Goal: Task Accomplishment & Management: Manage account settings

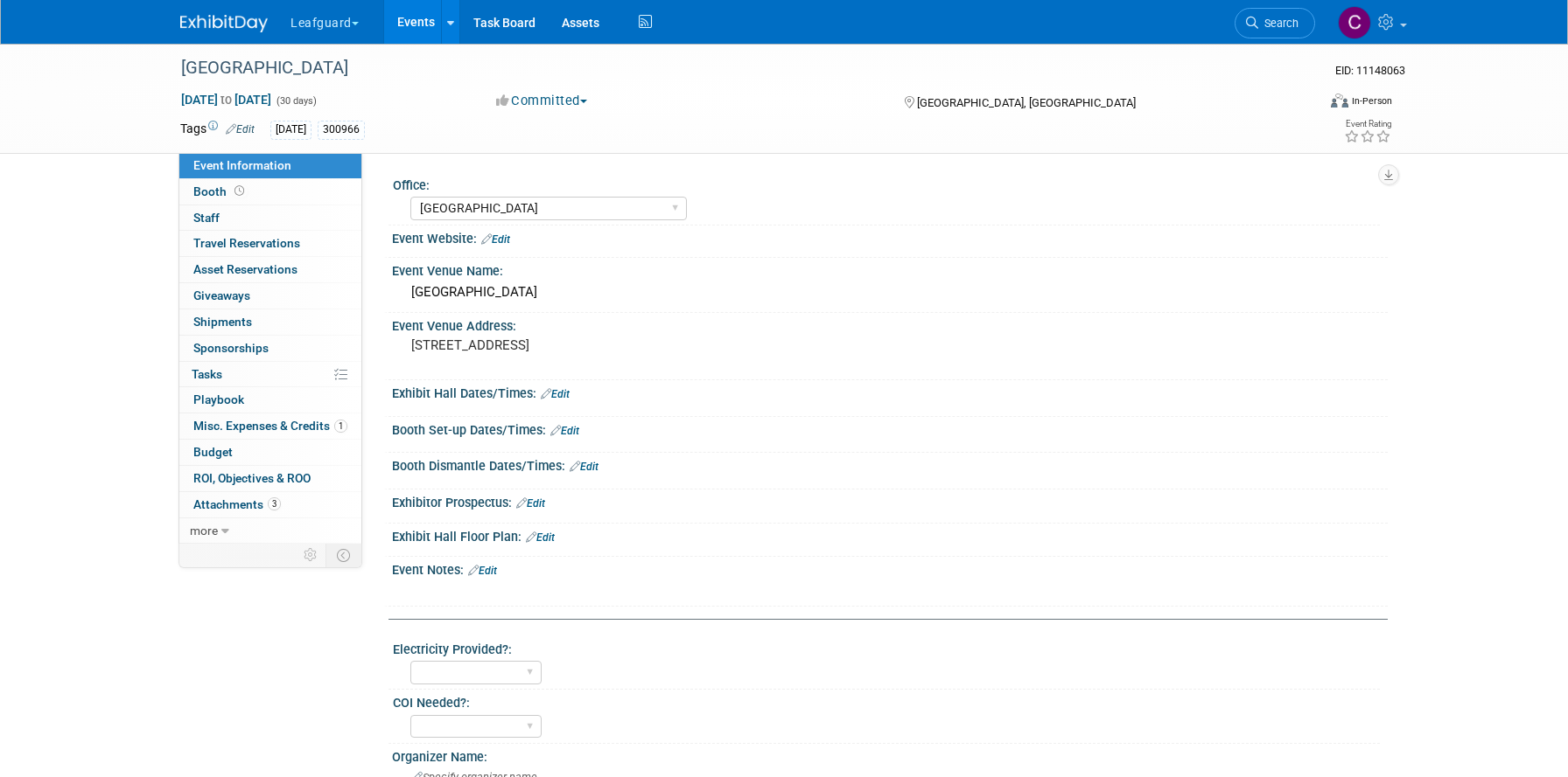
select select "[GEOGRAPHIC_DATA]"
click at [356, 25] on button "Leafguard" at bounding box center [335, 19] width 92 height 38
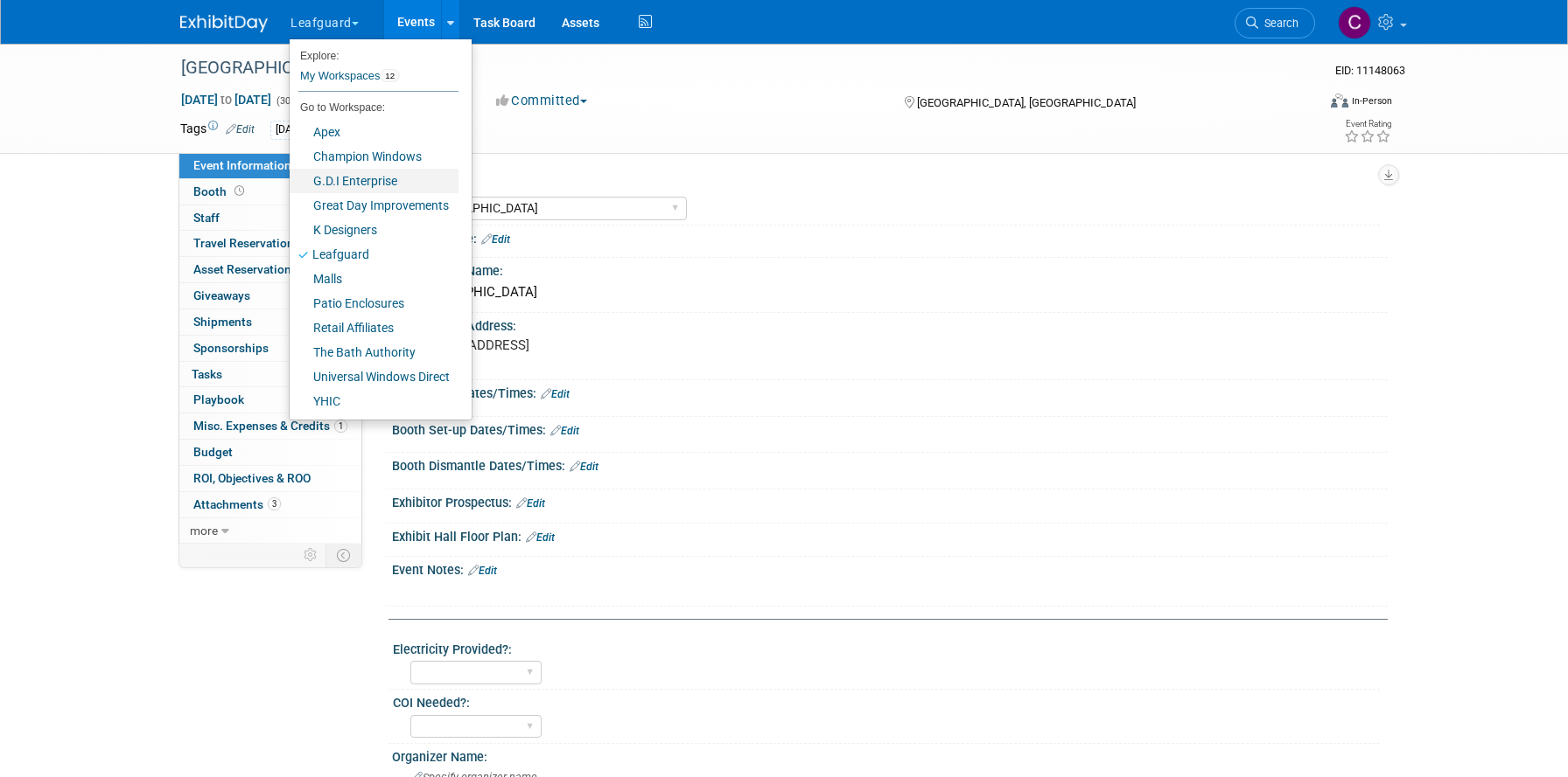
click at [350, 184] on link "G.D.I Enterprise" at bounding box center [374, 181] width 169 height 24
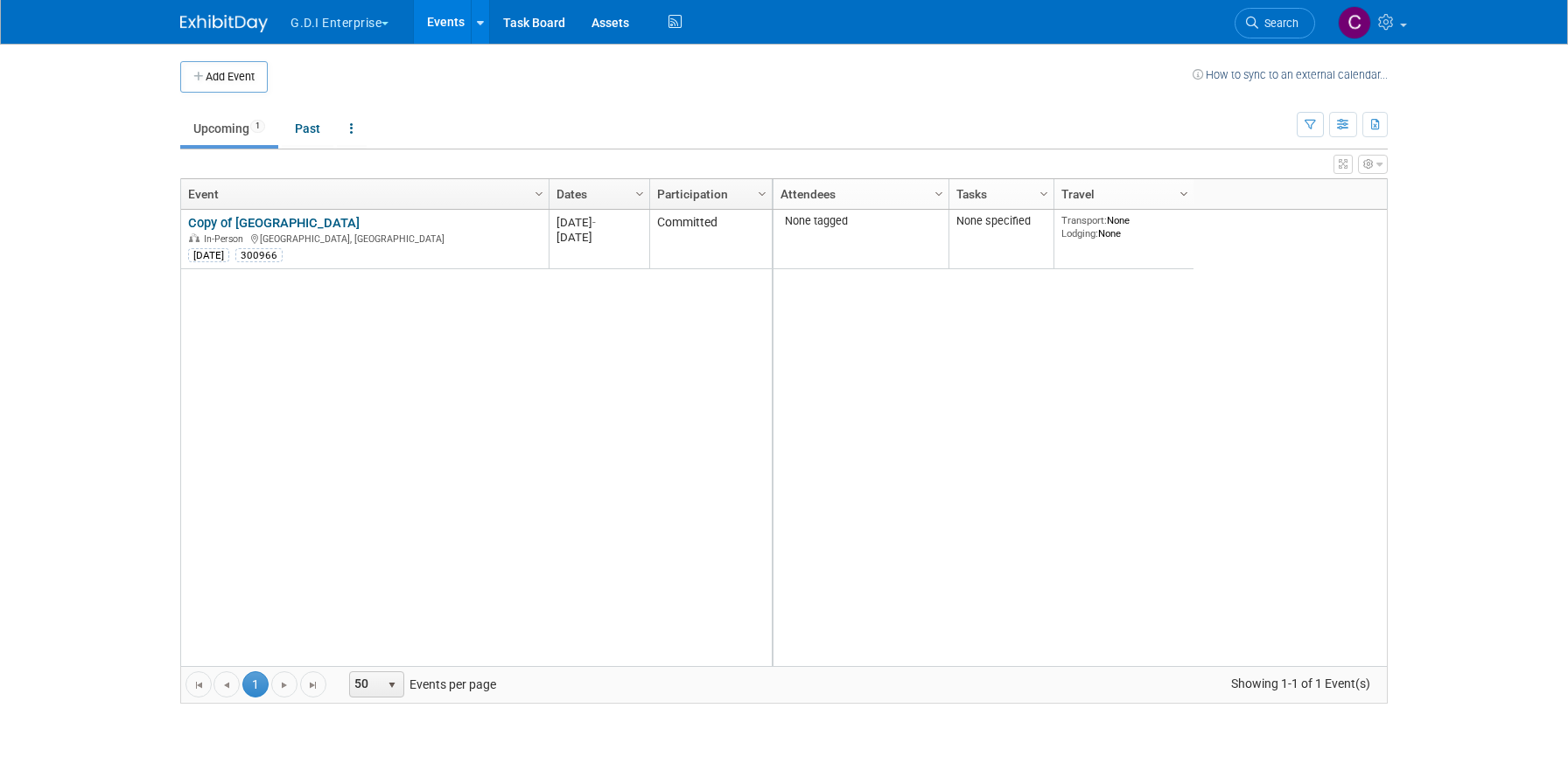
click at [1185, 194] on span "Column Settings" at bounding box center [1183, 194] width 14 height 14
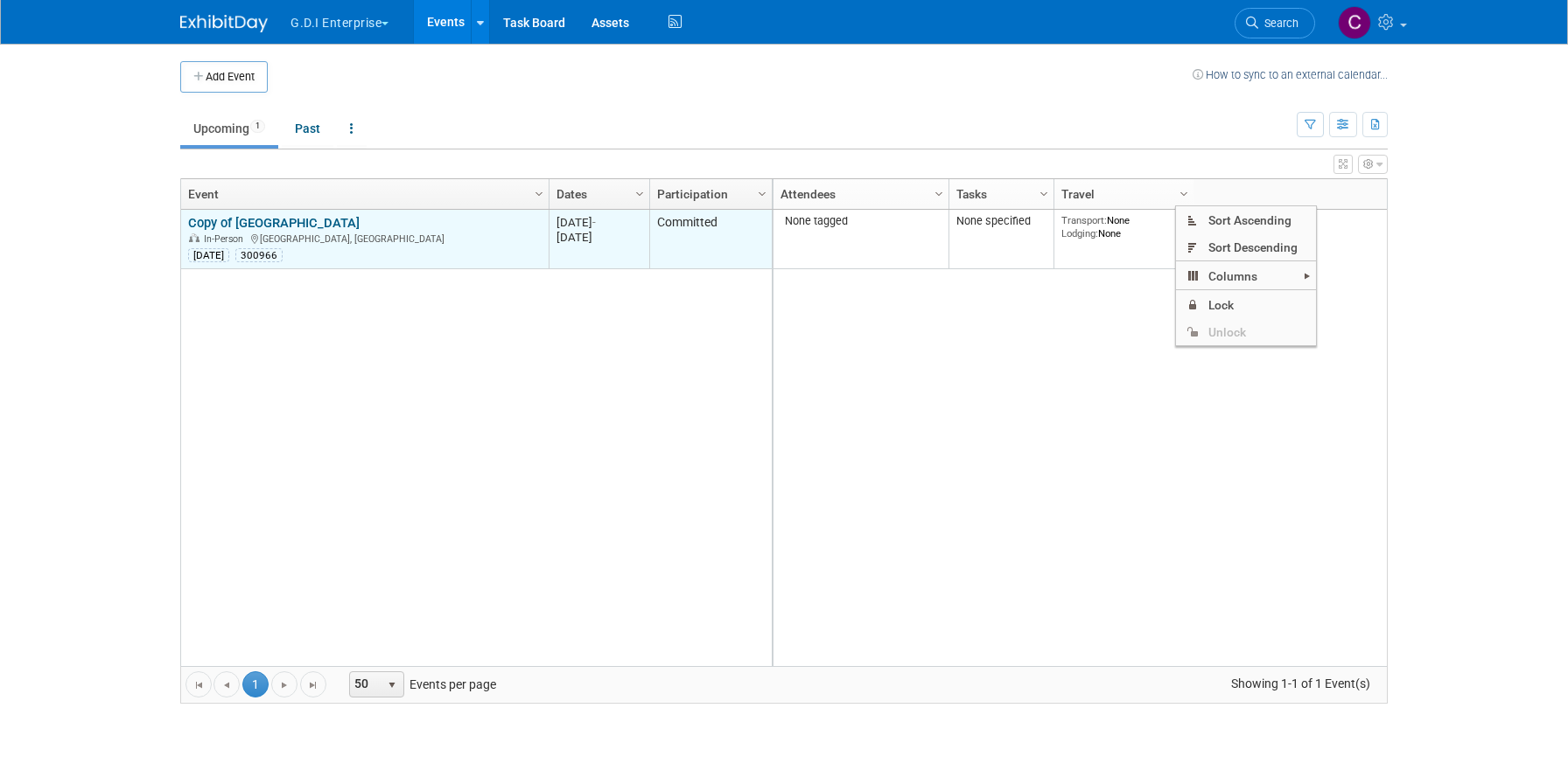
click at [318, 221] on link "Copy of [GEOGRAPHIC_DATA]" at bounding box center [274, 223] width 172 height 16
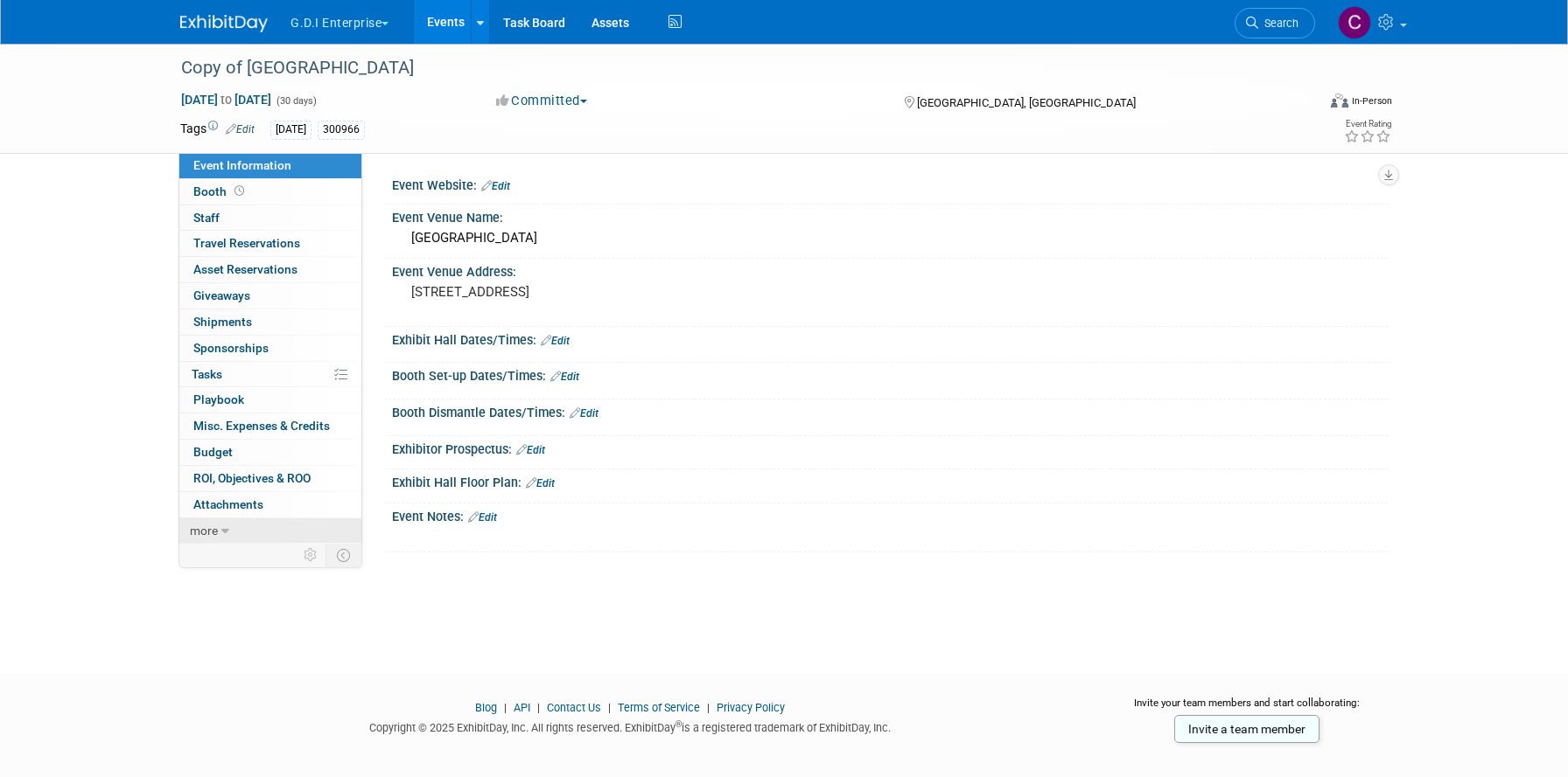
click at [227, 531] on icon at bounding box center [225, 531] width 7 height 12
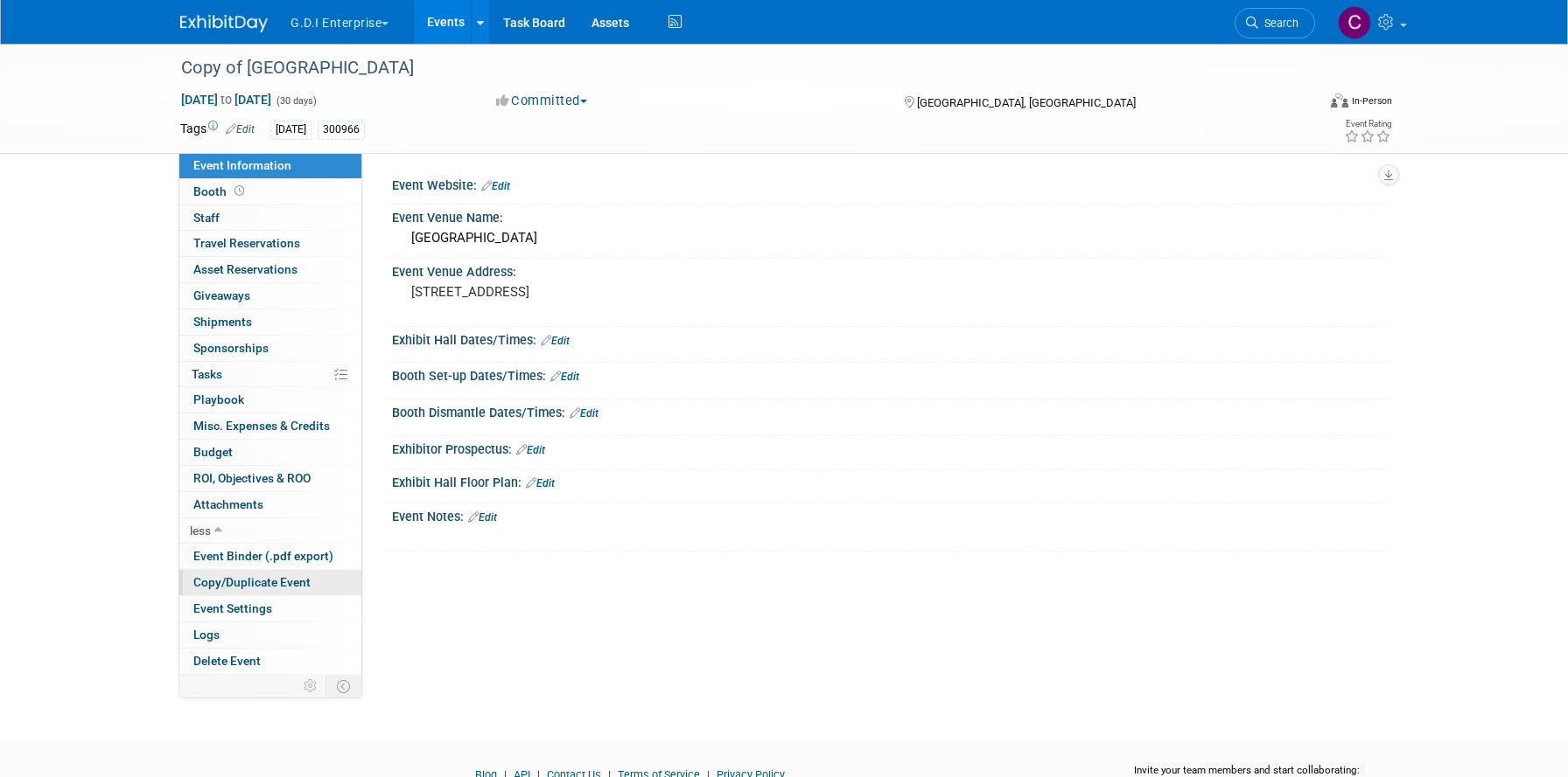
click at [218, 580] on span "Copy/Duplicate Event" at bounding box center [252, 582] width 117 height 14
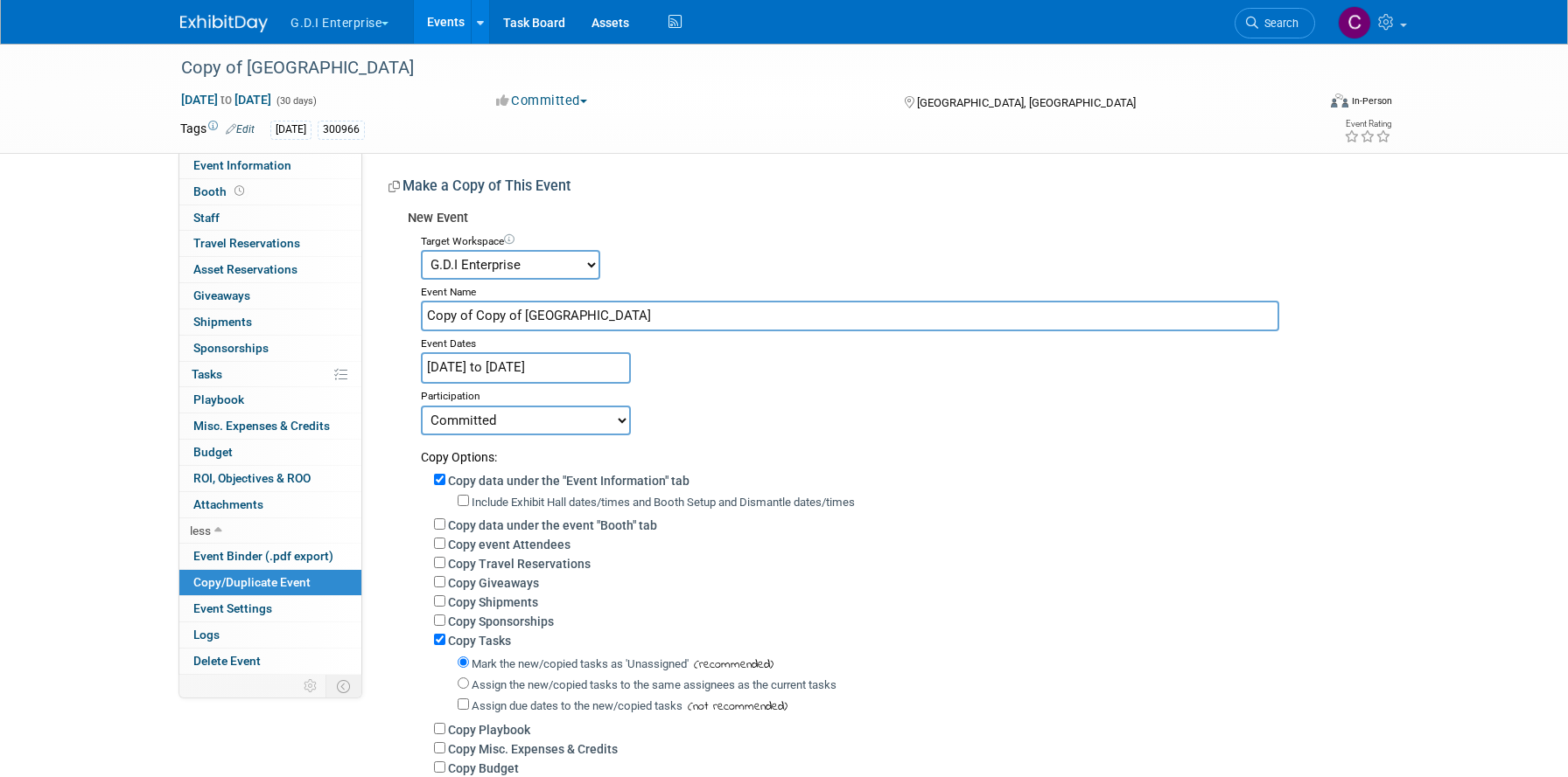
click at [591, 266] on select "Apex Champion Windows G.D.I Enterprise Great Day Improvements K Designers Leafg…" at bounding box center [510, 265] width 179 height 30
click at [105, 246] on div "Copy of Broadway Square Mall Sep 1, 2025 to Sep 30, 2025 (30 days) Sep 1, 2025 …" at bounding box center [784, 461] width 1568 height 835
click at [245, 167] on span "Event Information" at bounding box center [241, 165] width 98 height 14
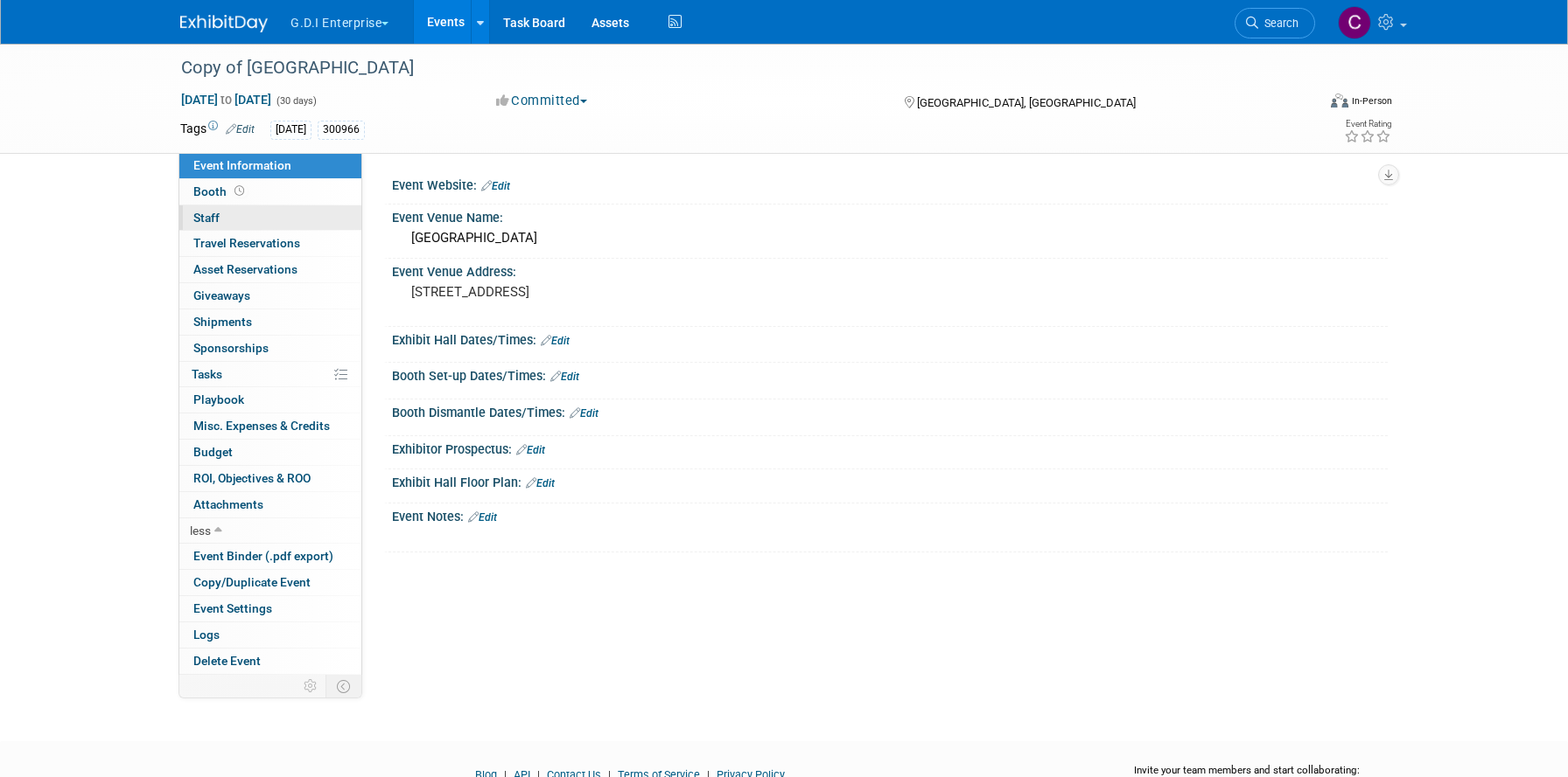
click at [225, 218] on link "0 Staff 0" at bounding box center [269, 218] width 182 height 25
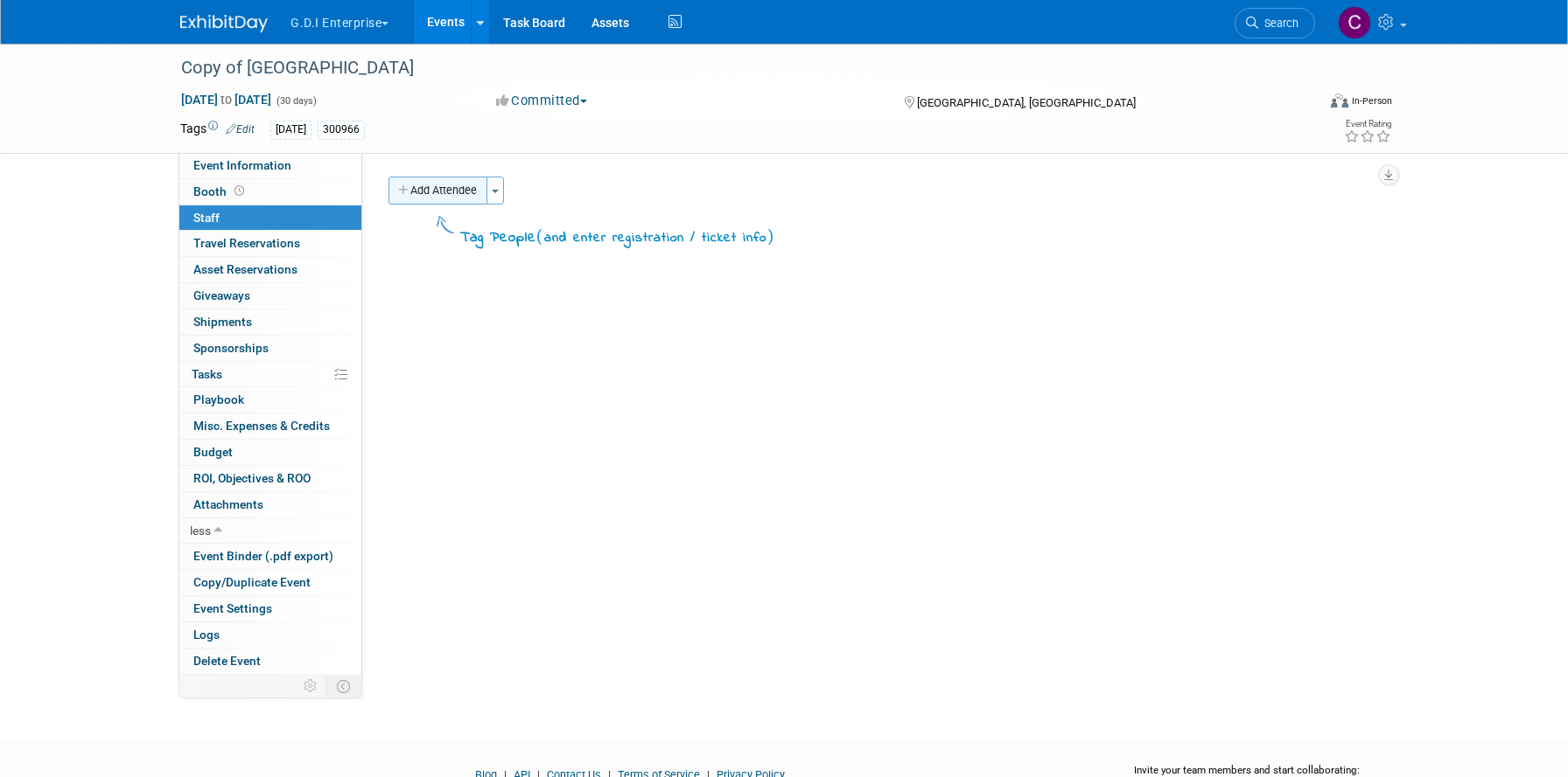
click at [445, 191] on button "Add Attendee" at bounding box center [438, 191] width 99 height 28
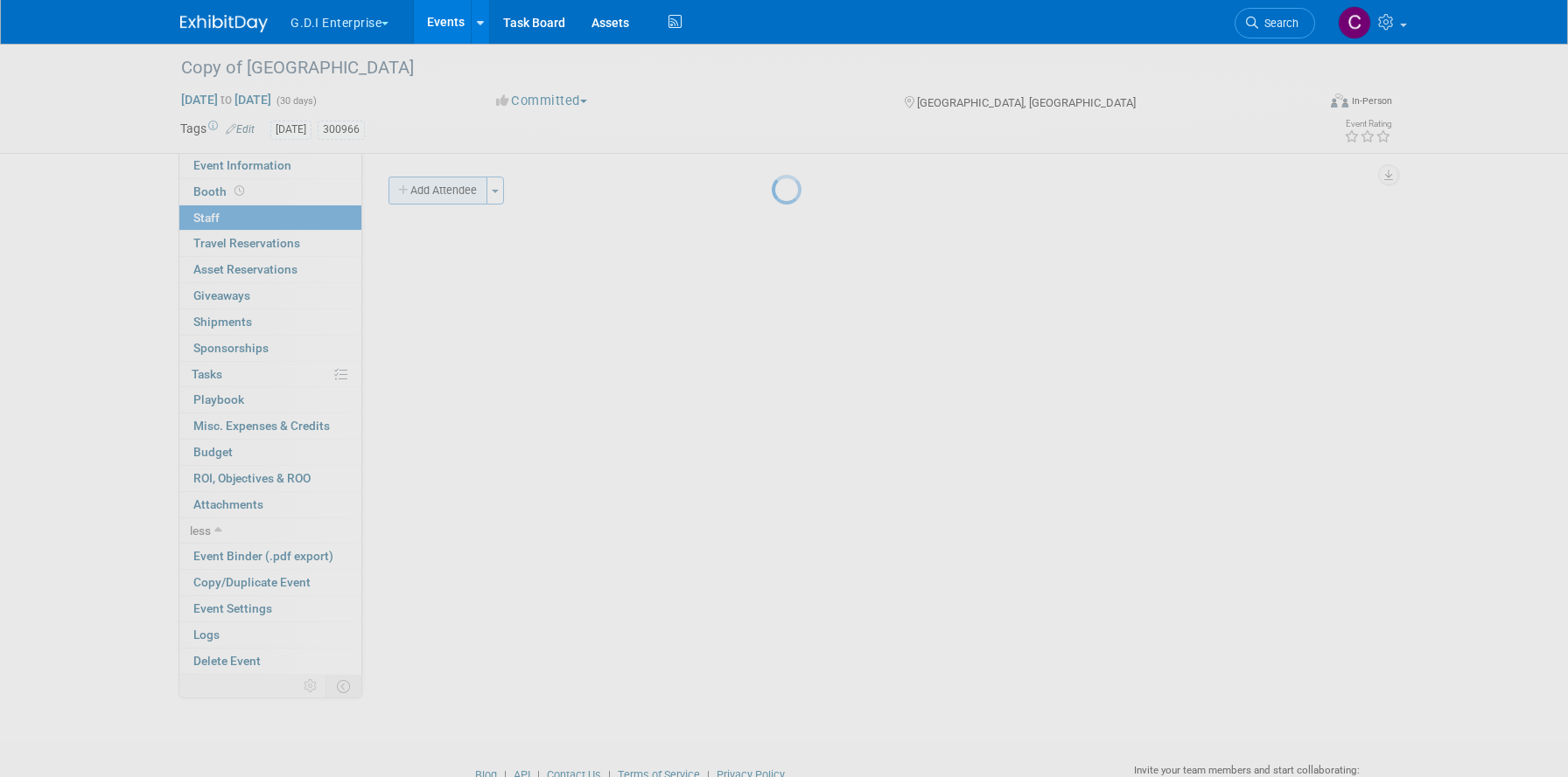
select select "3c7f84bc-1efe-408c-a74d-5a83cea3b536"
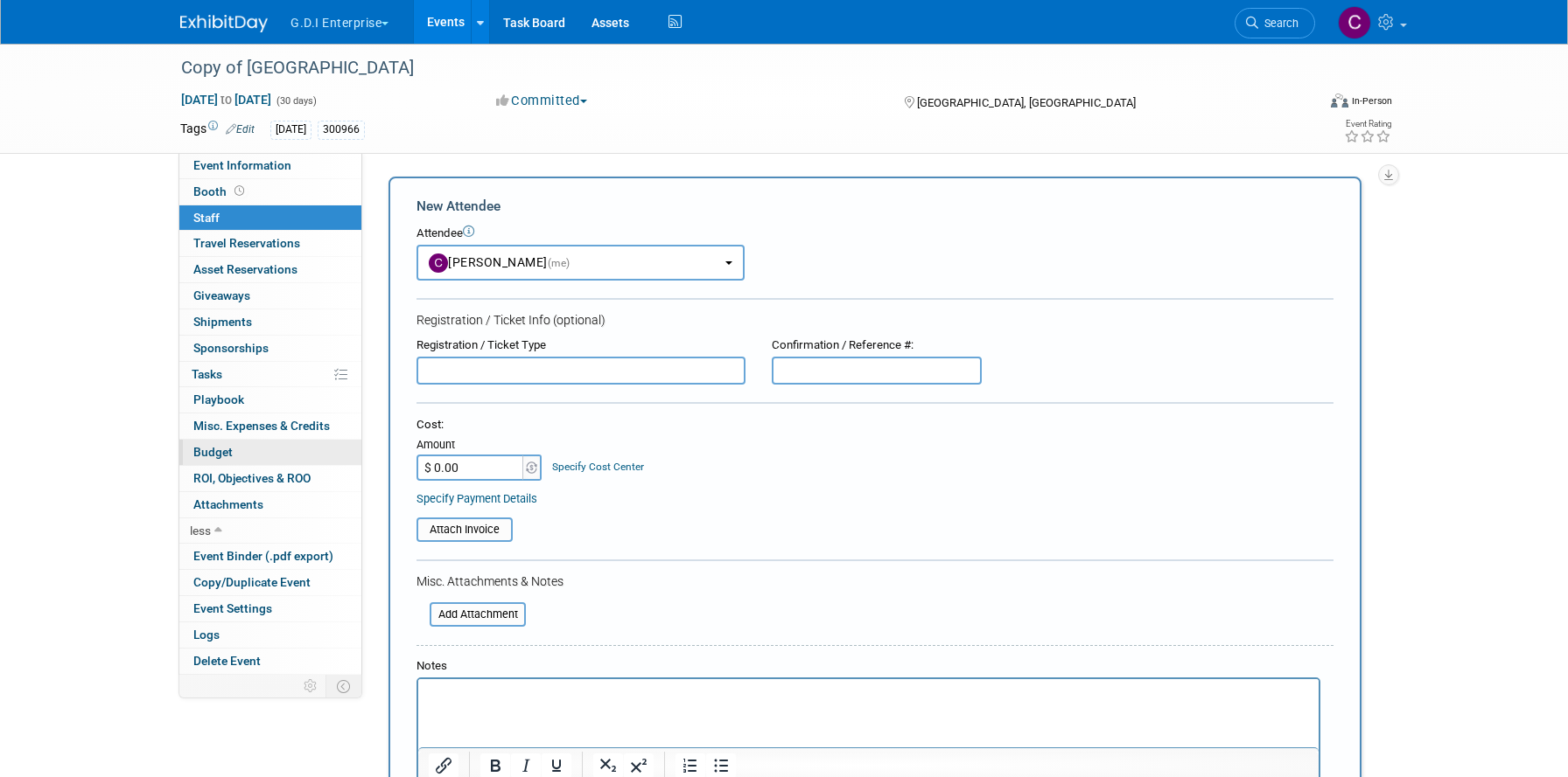
click at [229, 451] on span "Budget" at bounding box center [213, 452] width 39 height 14
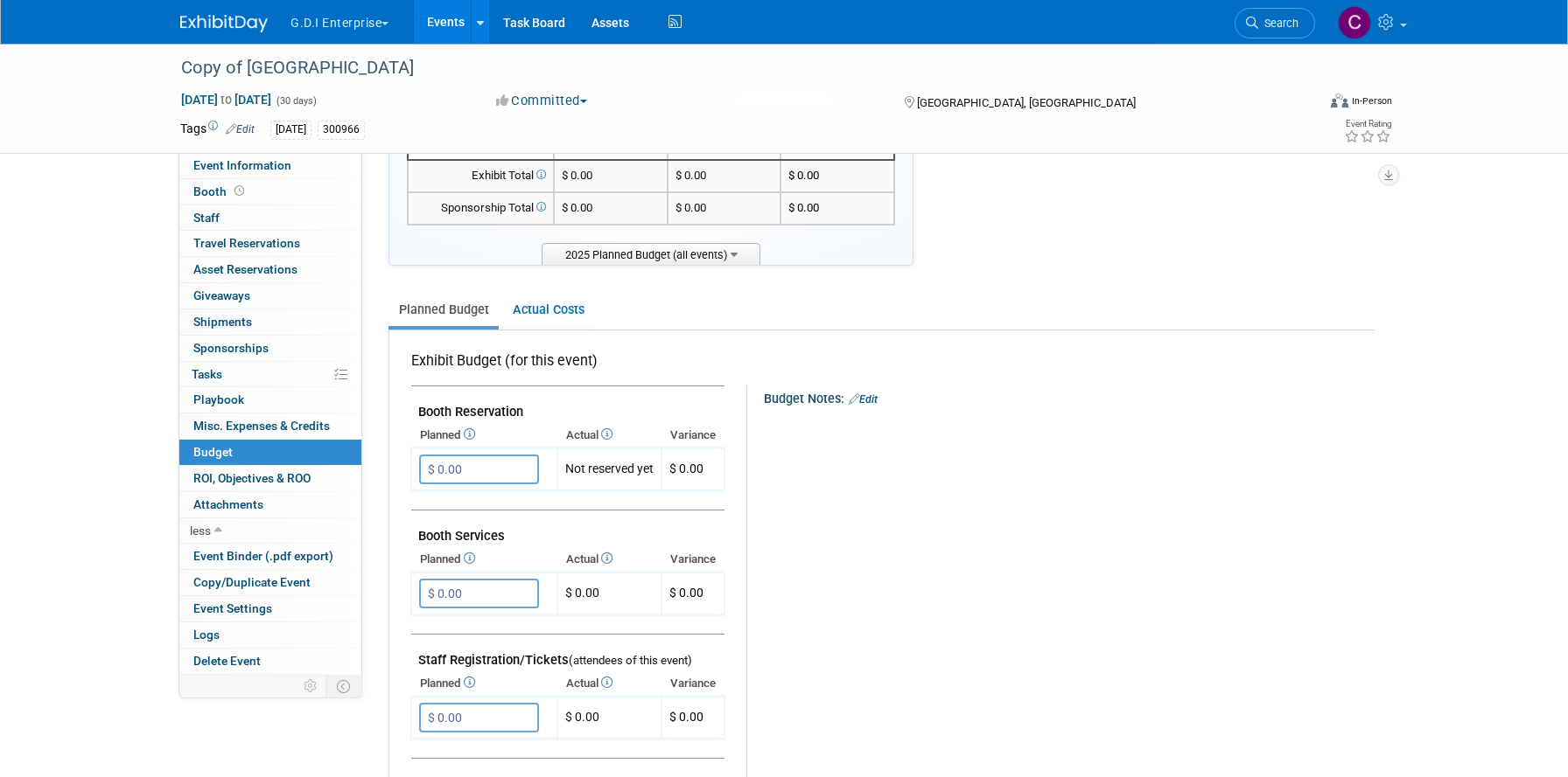
scroll to position [108, 0]
click at [488, 471] on input "$ 0.00" at bounding box center [479, 468] width 120 height 30
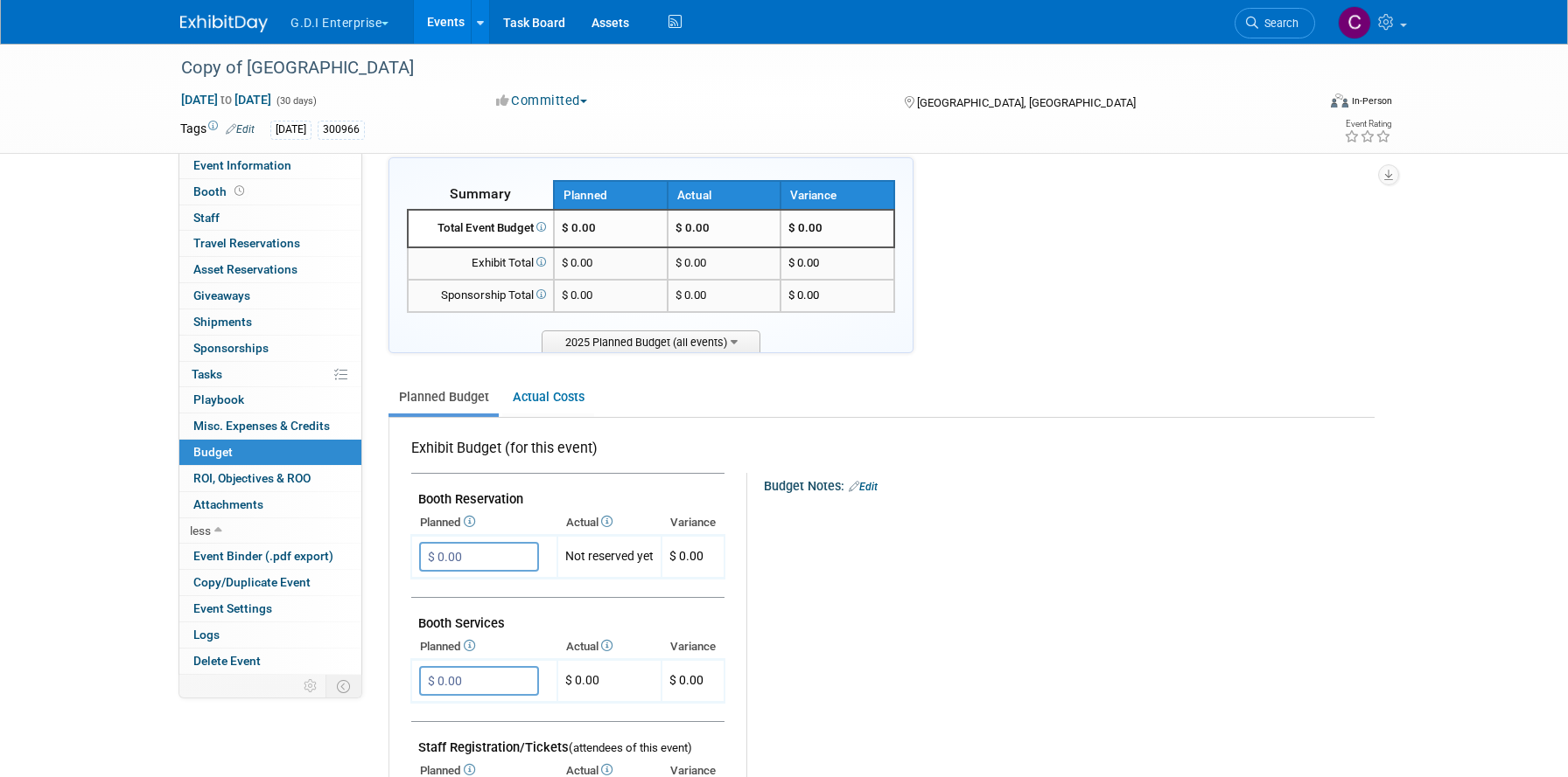
scroll to position [0, 0]
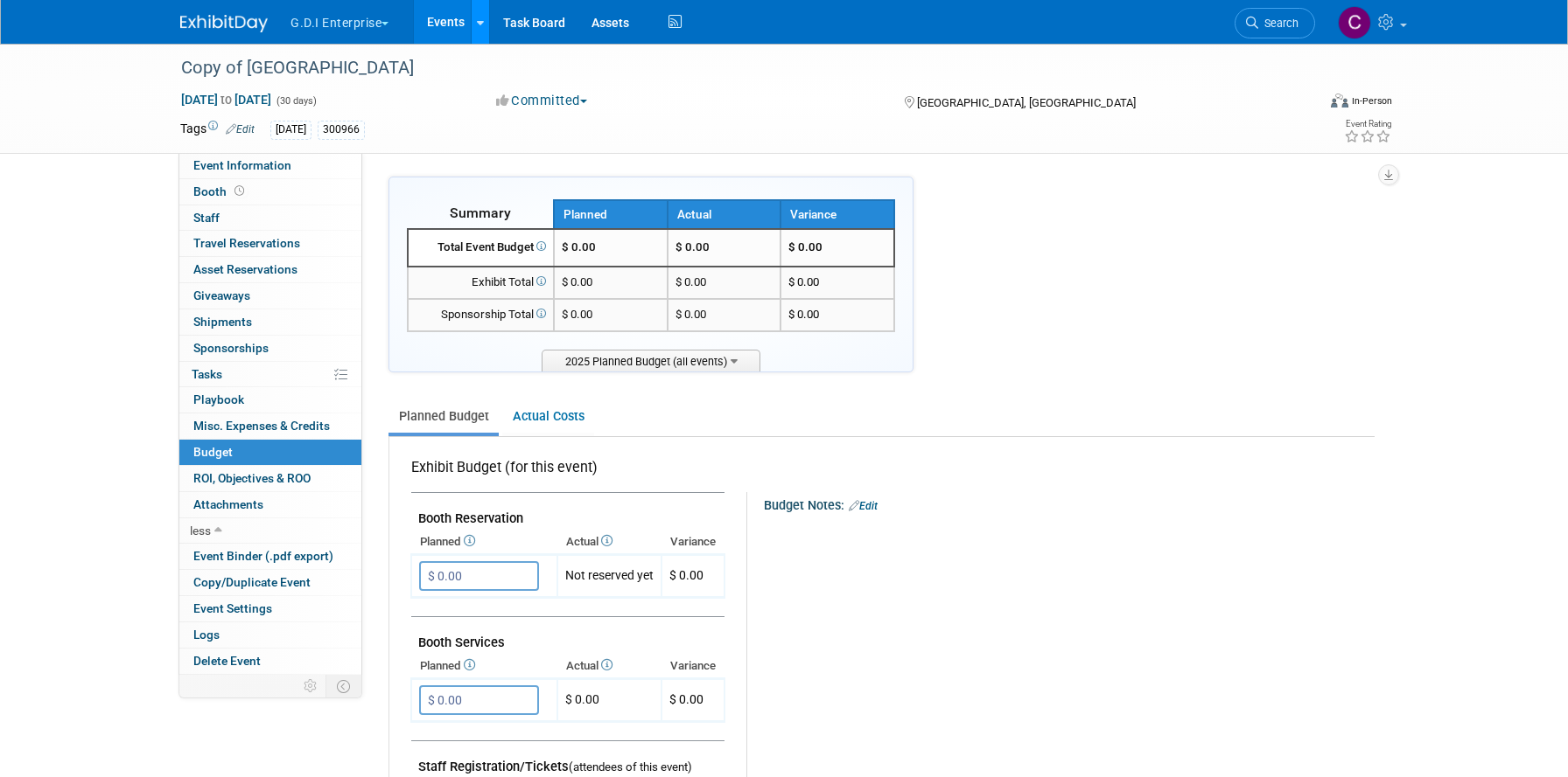
click at [481, 26] on icon at bounding box center [481, 23] width 7 height 11
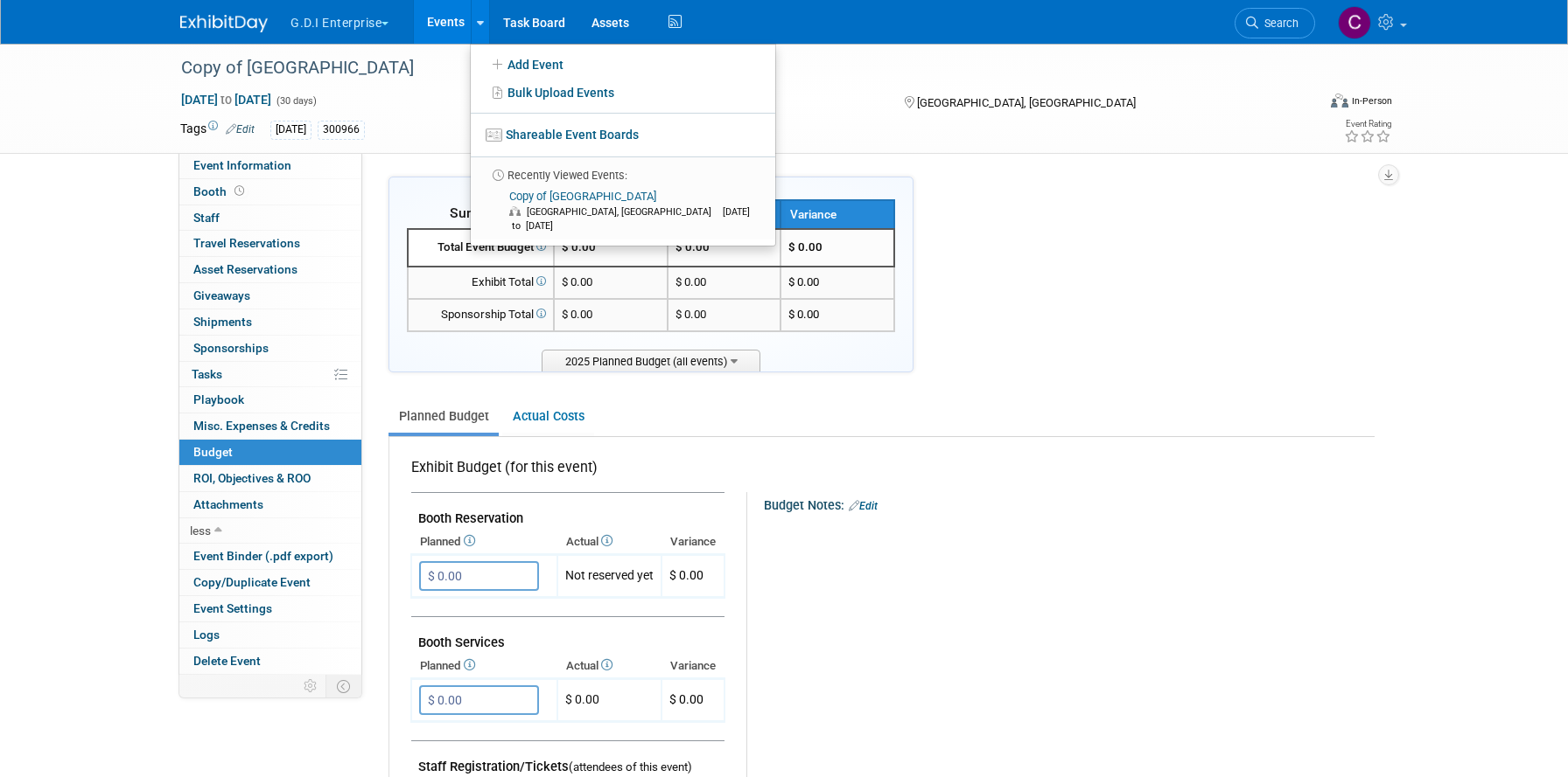
click at [391, 20] on button "G.D.I Enterprise" at bounding box center [350, 19] width 121 height 38
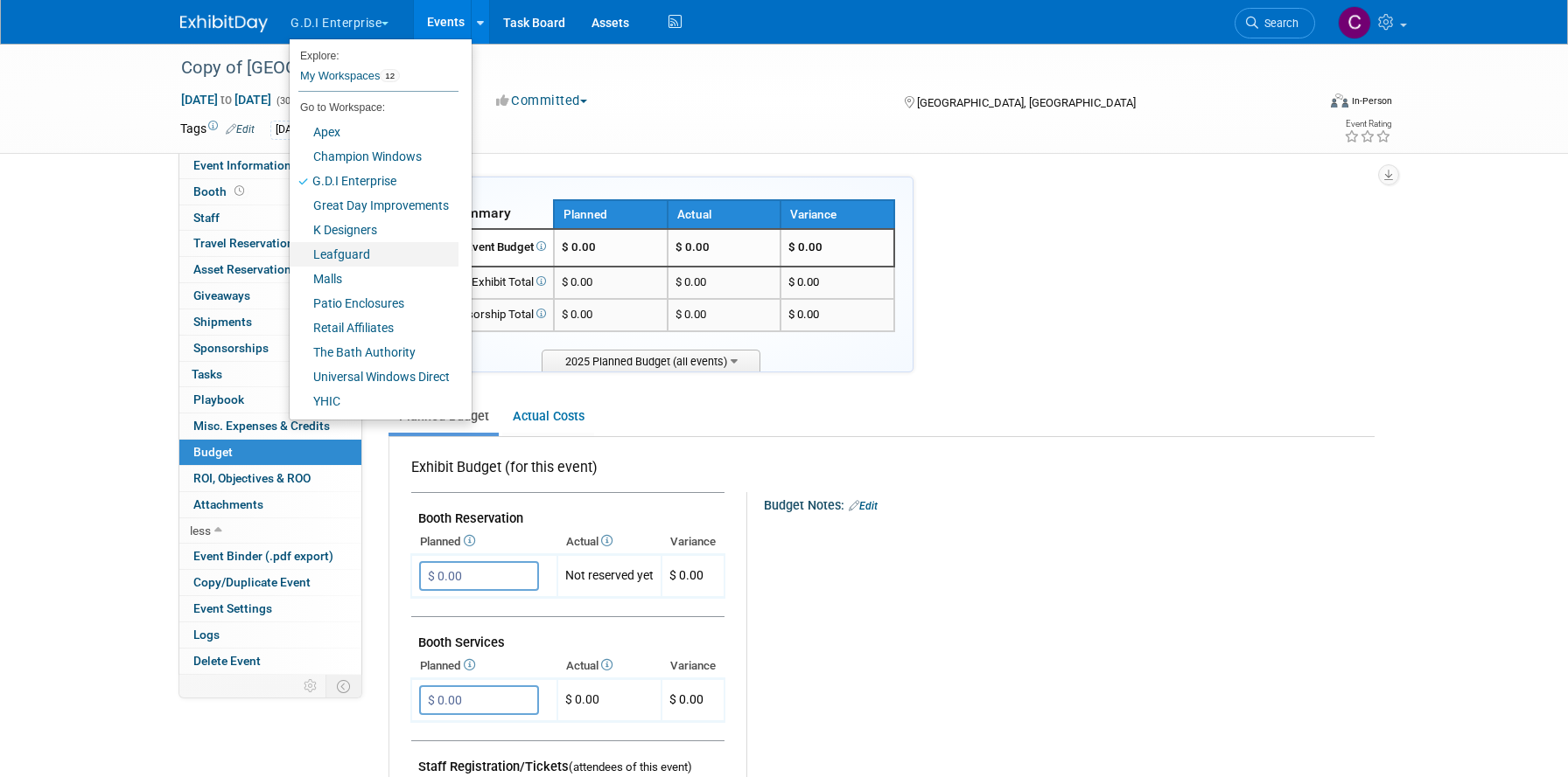
click at [350, 253] on link "Leafguard" at bounding box center [374, 254] width 169 height 24
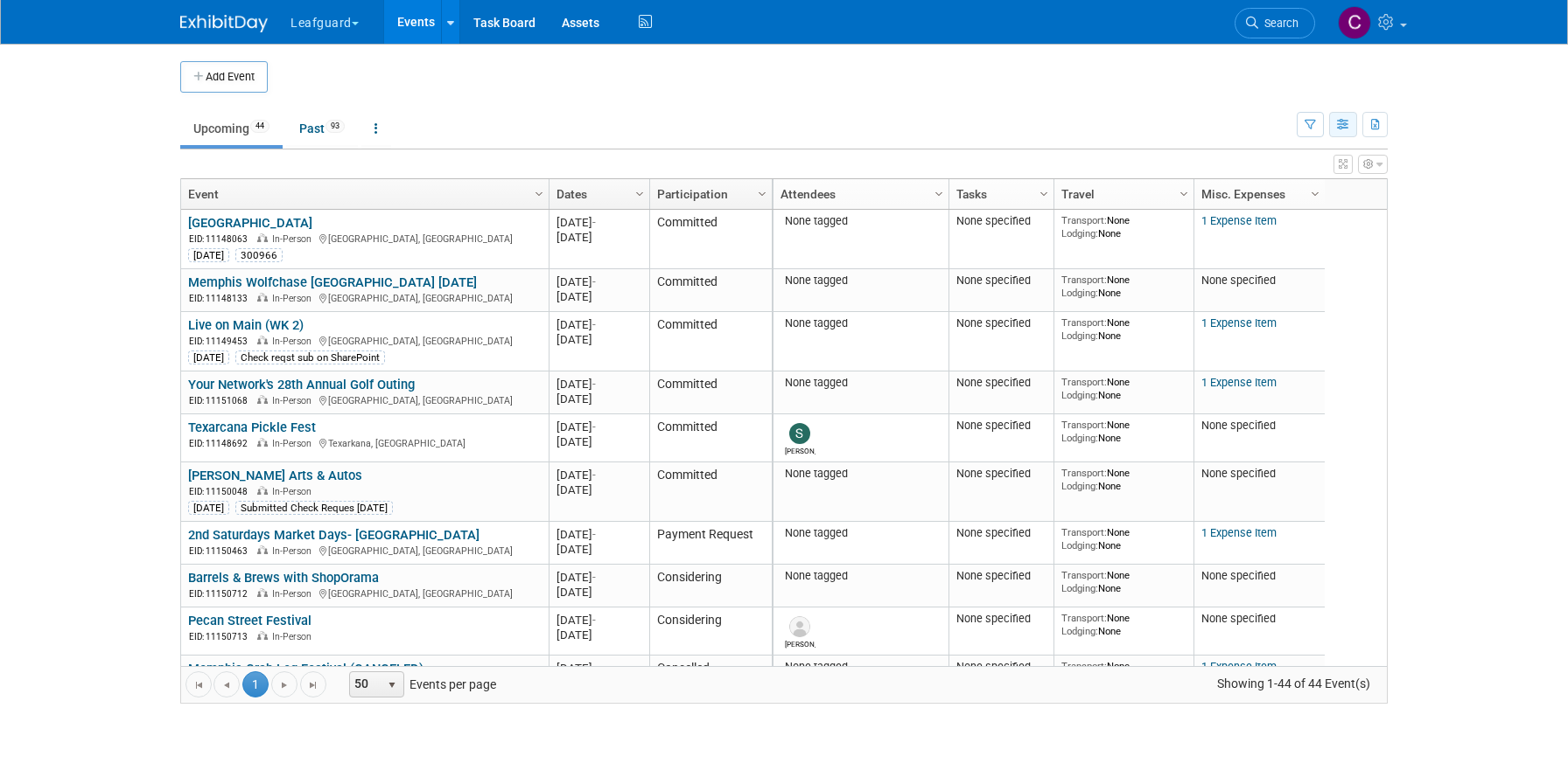
click at [1341, 127] on icon "button" at bounding box center [1343, 126] width 13 height 11
click at [1259, 217] on link "Detail View" at bounding box center [1270, 212] width 147 height 24
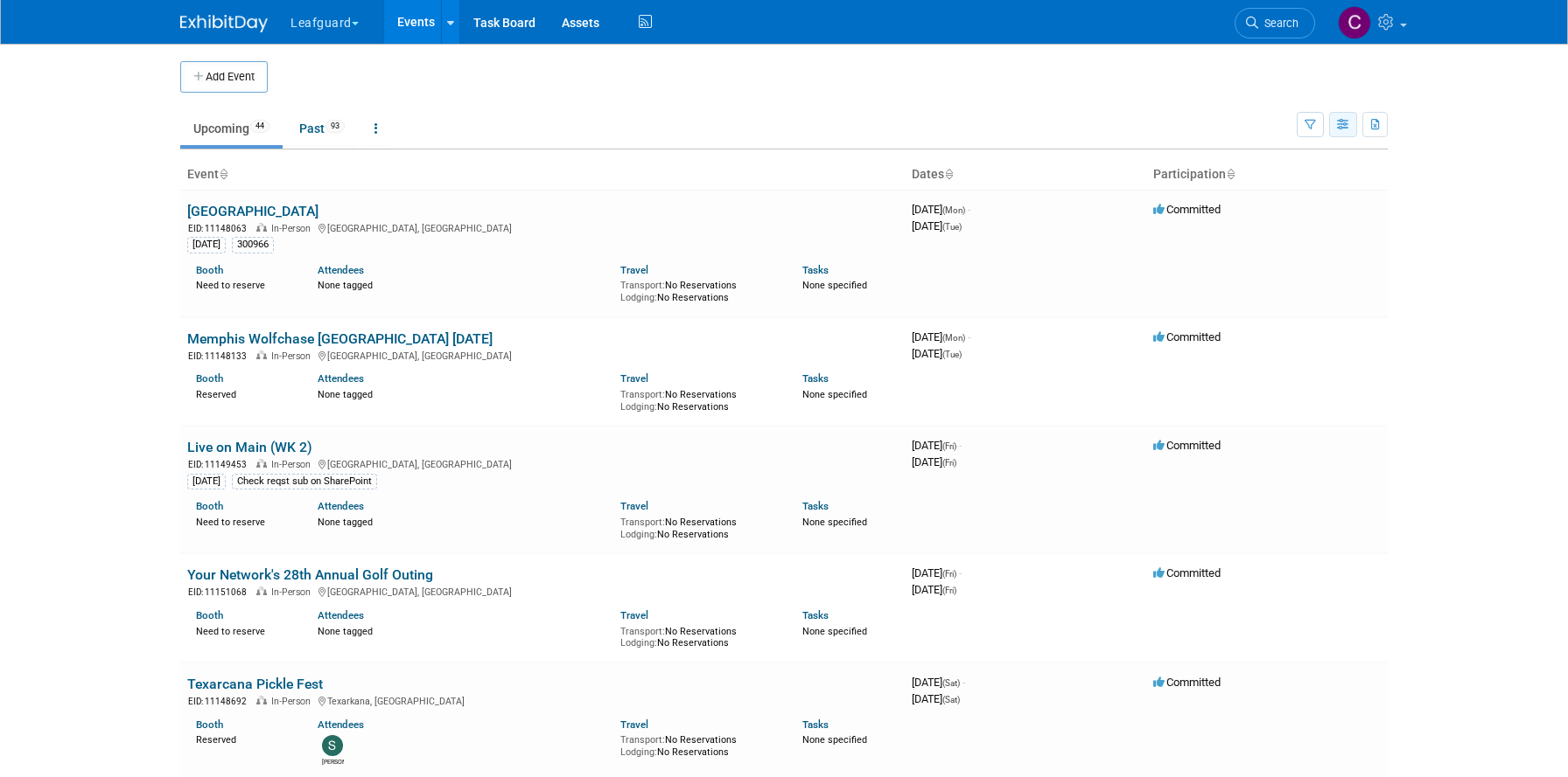
click at [1349, 126] on icon "button" at bounding box center [1343, 126] width 13 height 11
click at [1251, 269] on link "Expert Grid" at bounding box center [1270, 266] width 147 height 24
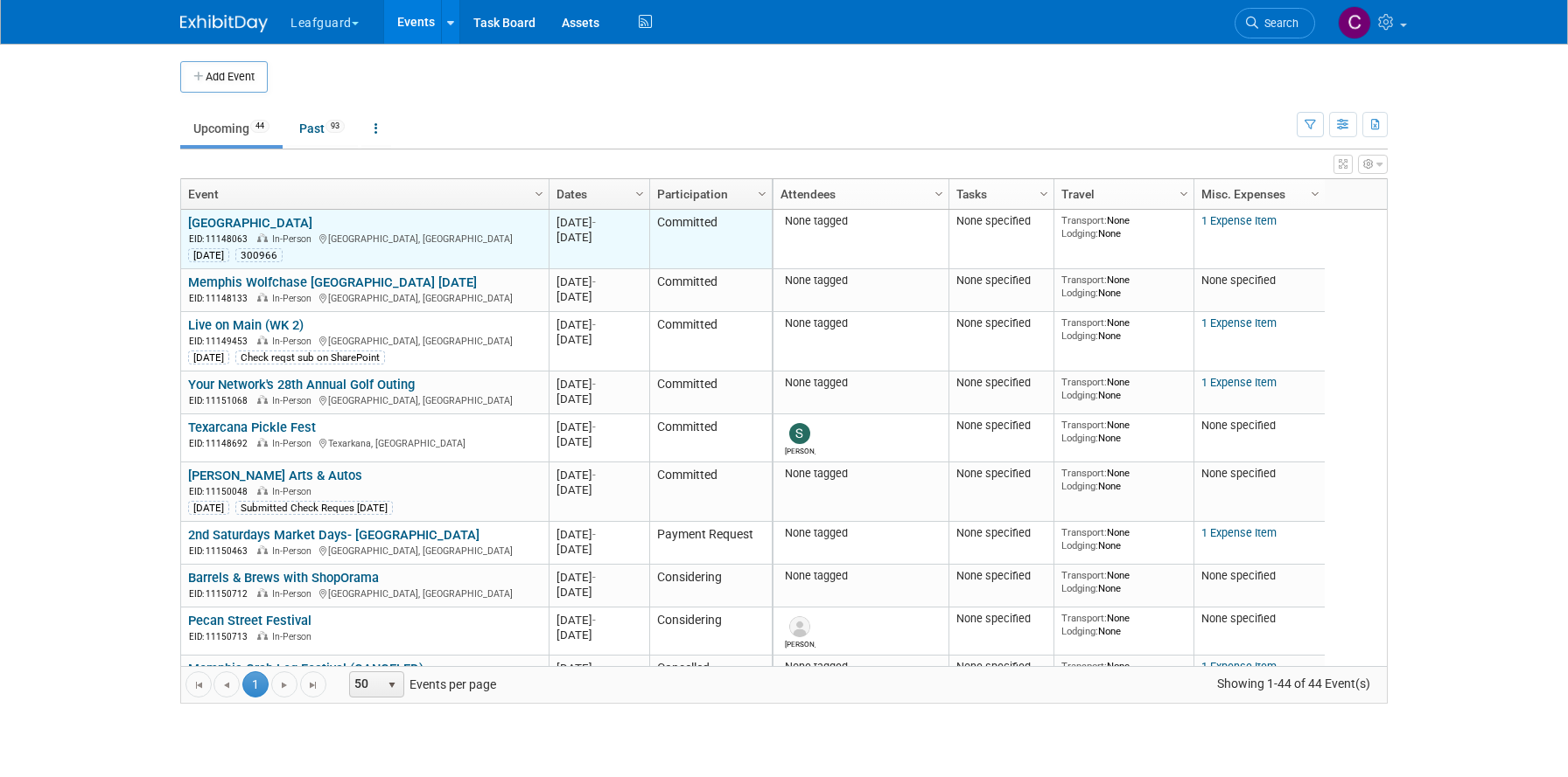
click at [269, 225] on link "[GEOGRAPHIC_DATA]" at bounding box center [250, 223] width 124 height 16
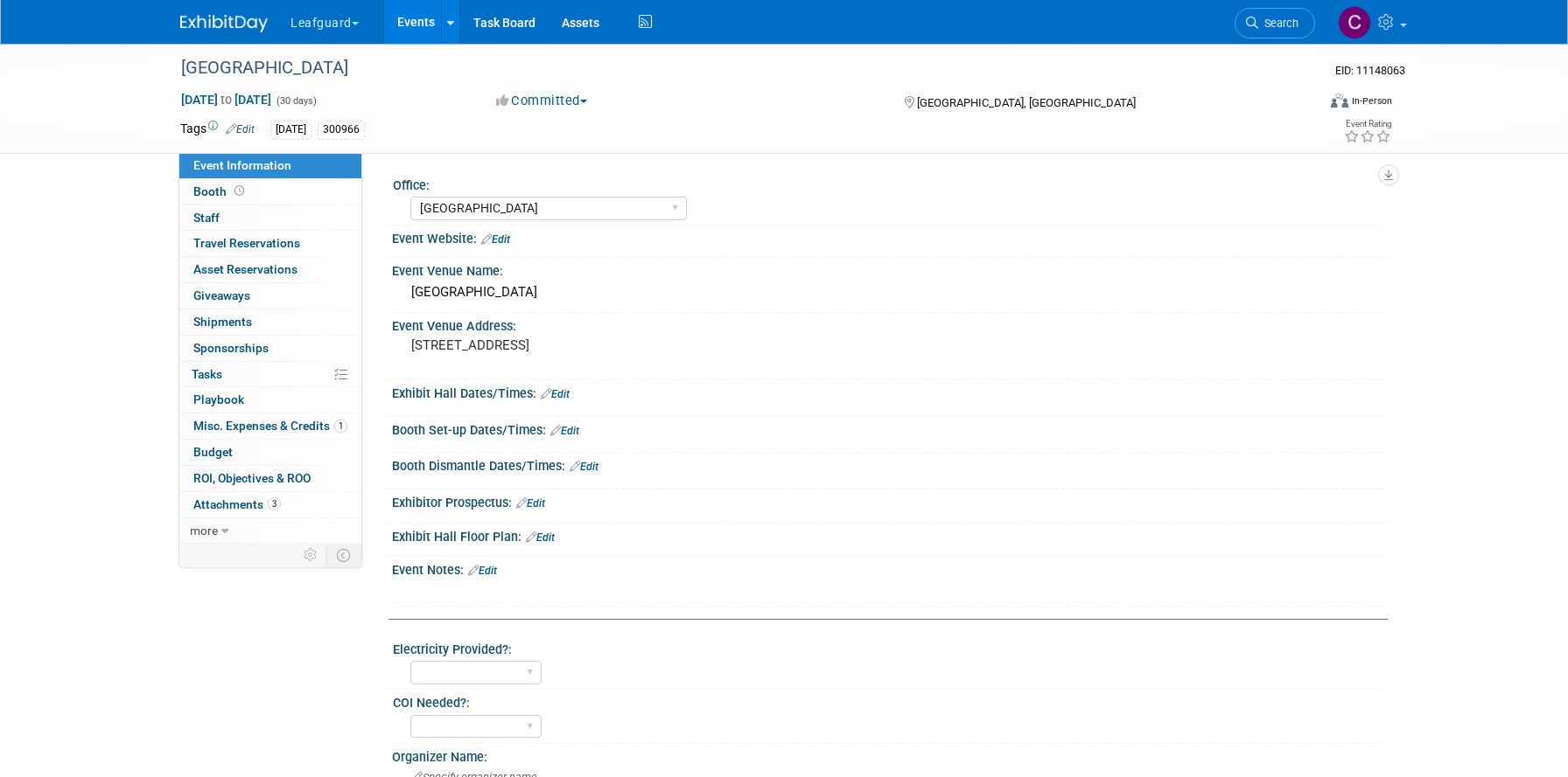
select select "[GEOGRAPHIC_DATA]"
click at [271, 485] on link "0 ROI, Objectives & ROO 0" at bounding box center [269, 478] width 182 height 25
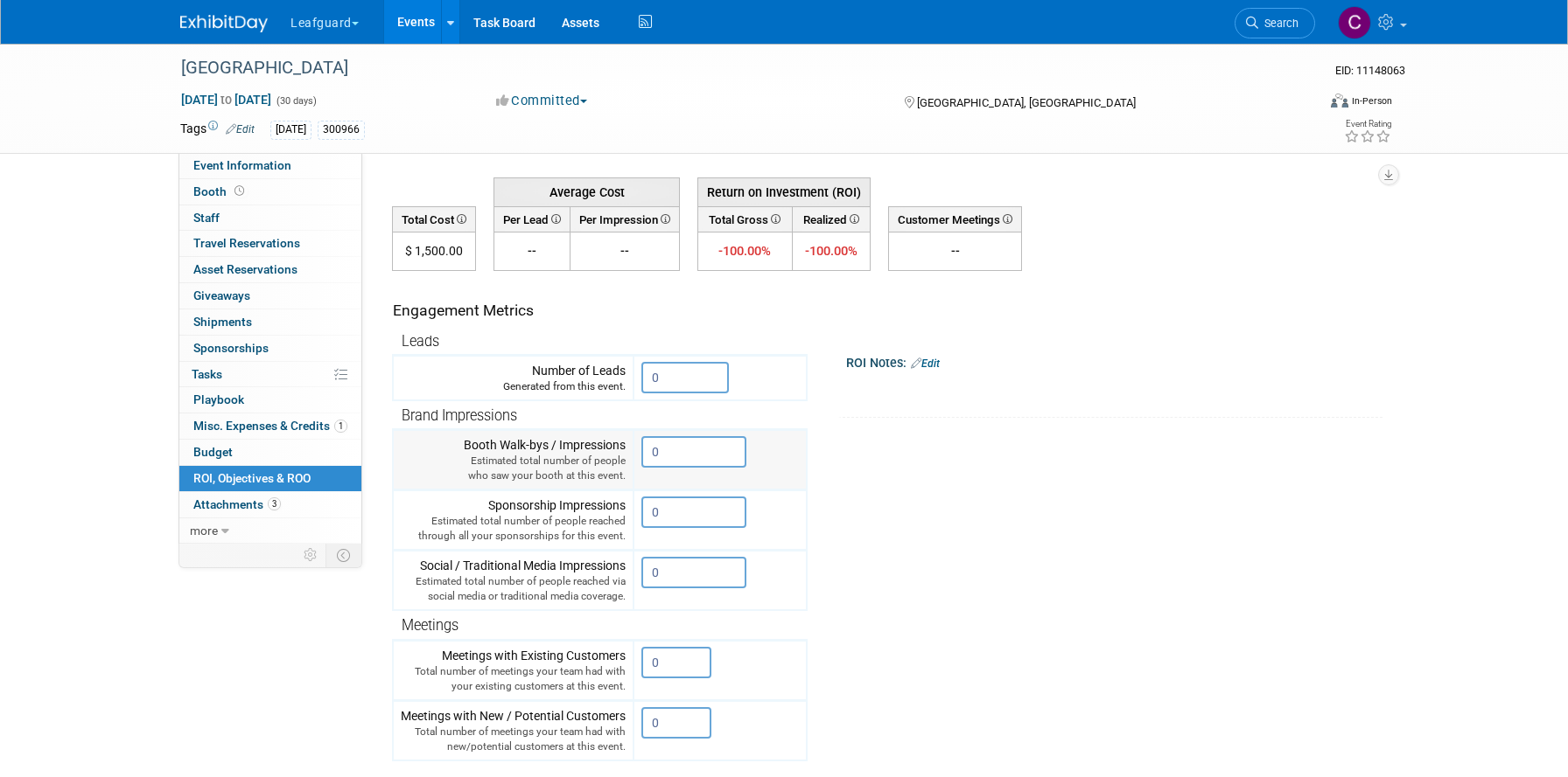
scroll to position [66, 0]
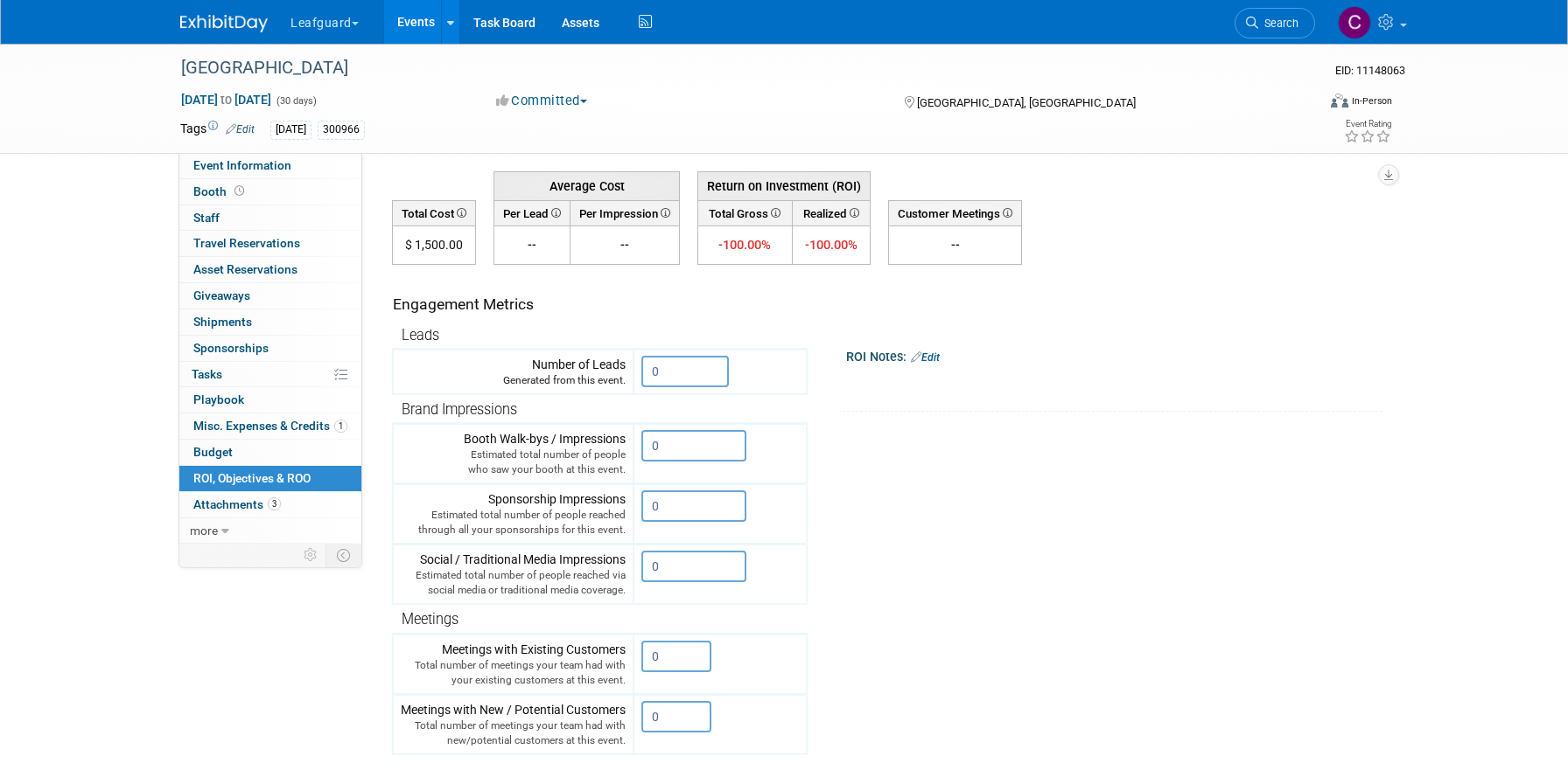
click at [357, 24] on span "button" at bounding box center [355, 23] width 7 height 4
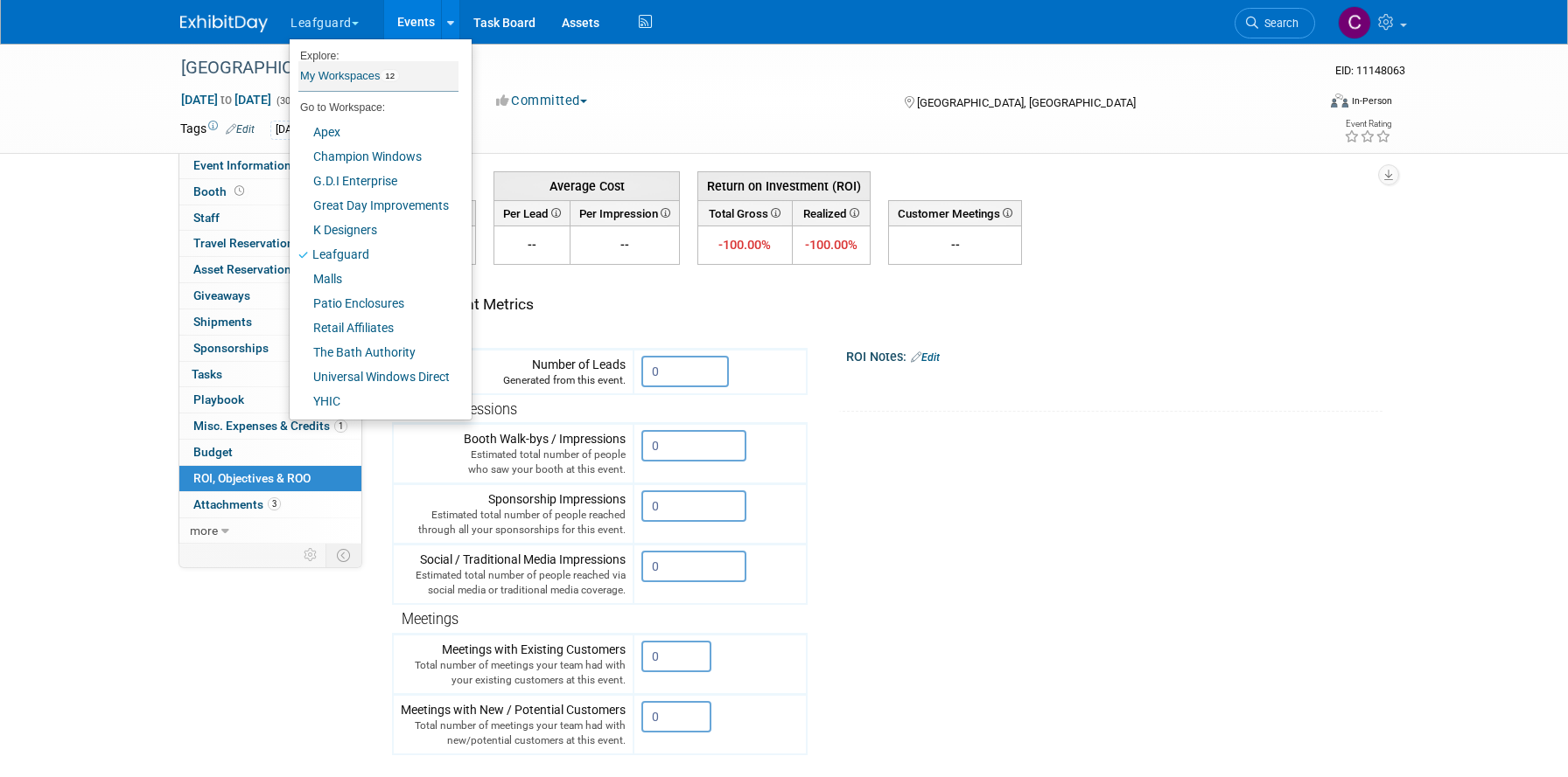
click at [329, 78] on link "My Workspaces 12" at bounding box center [378, 76] width 160 height 30
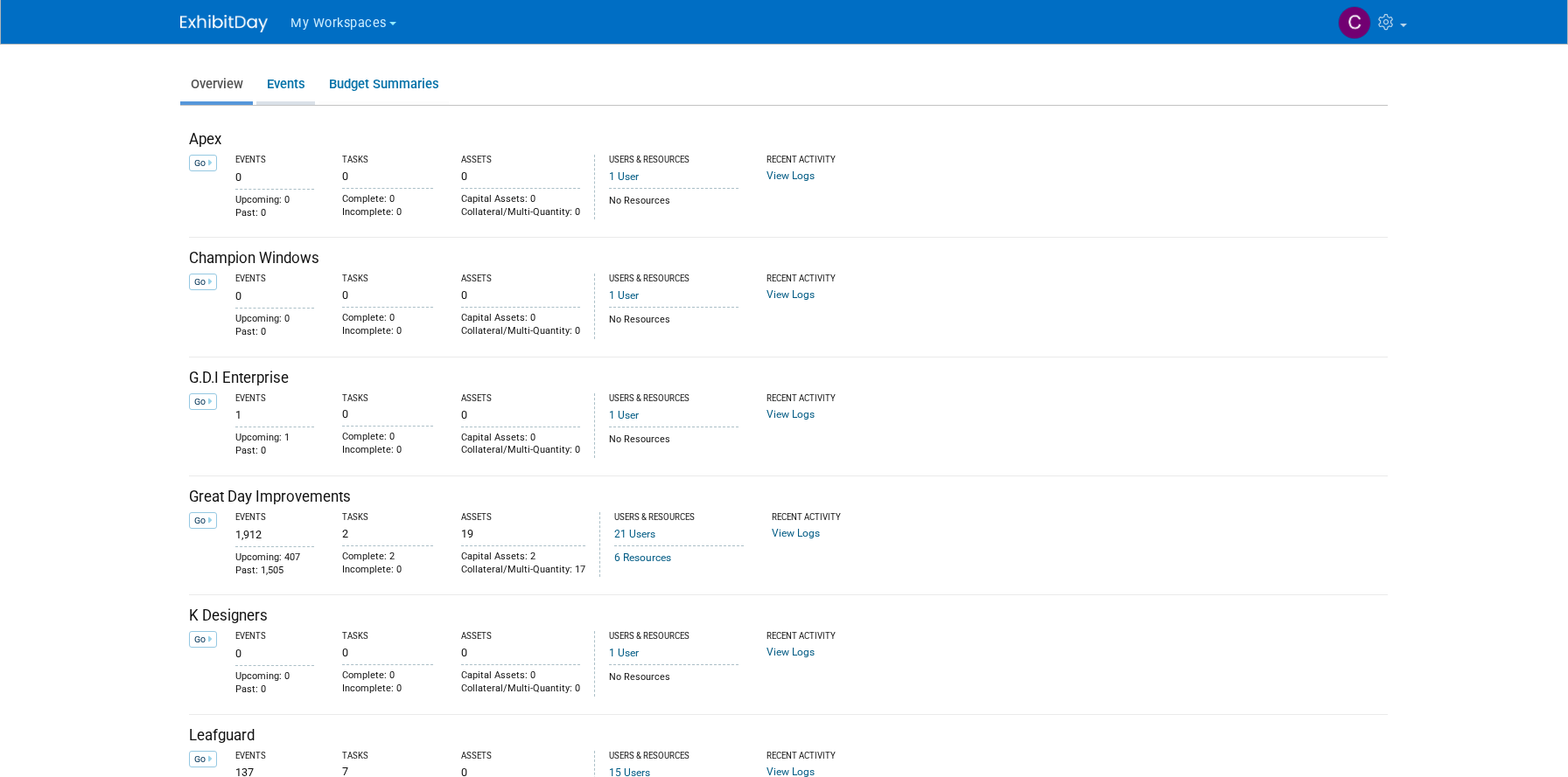
click at [285, 85] on link "Events" at bounding box center [285, 84] width 59 height 34
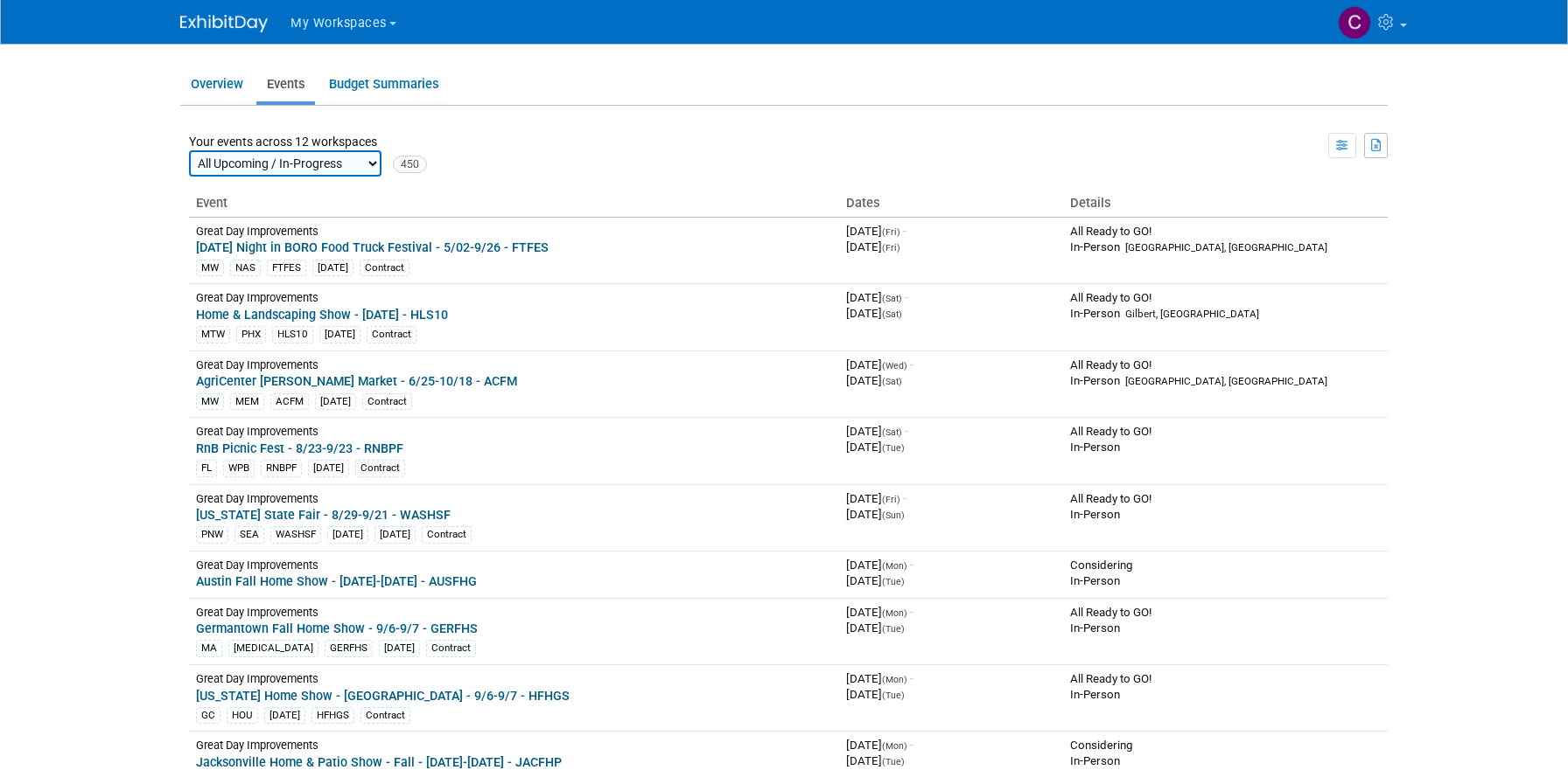
click at [393, 21] on button "My Workspaces" at bounding box center [353, 20] width 130 height 40
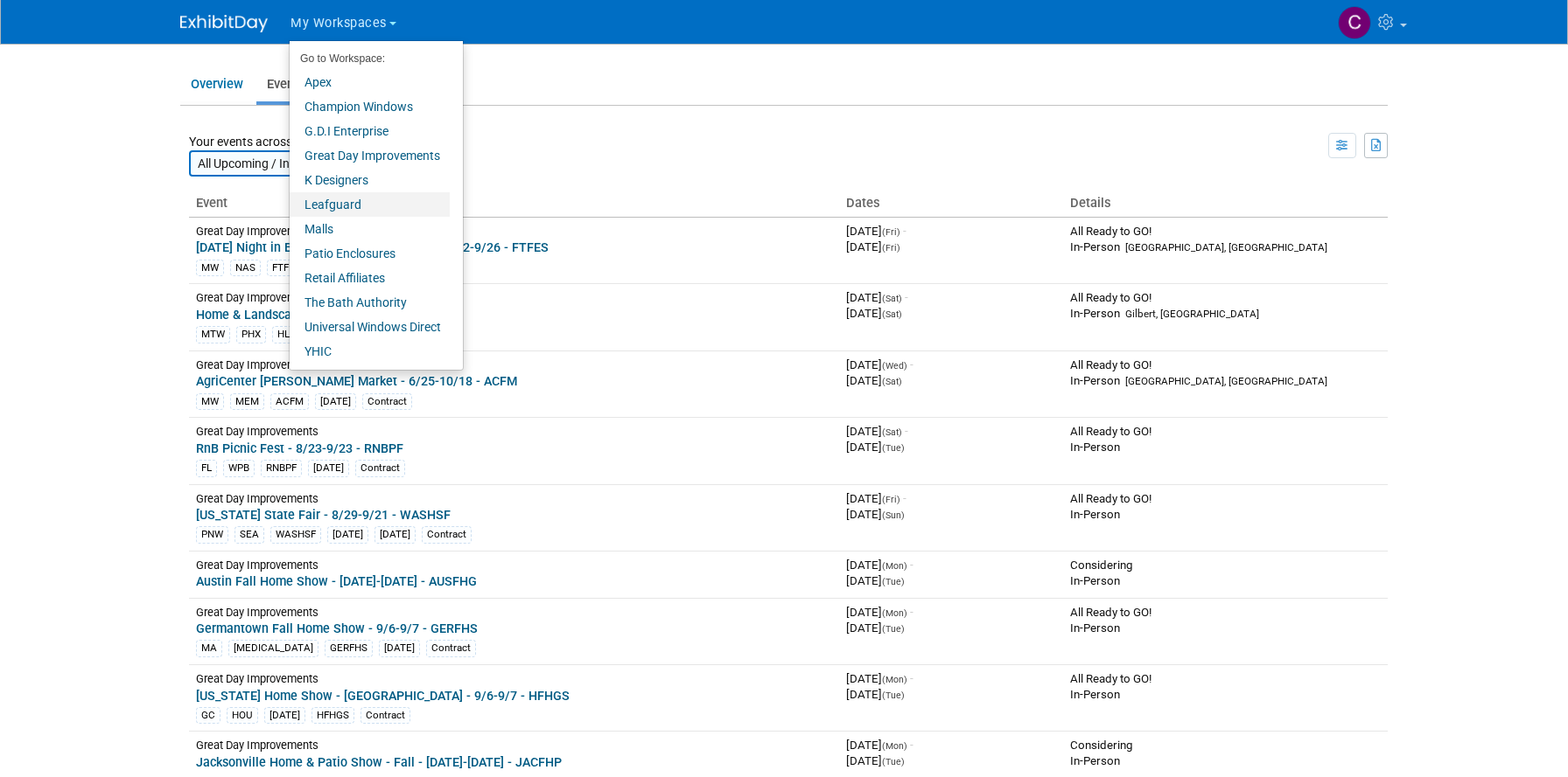
click at [317, 206] on link "Leafguard" at bounding box center [370, 204] width 160 height 24
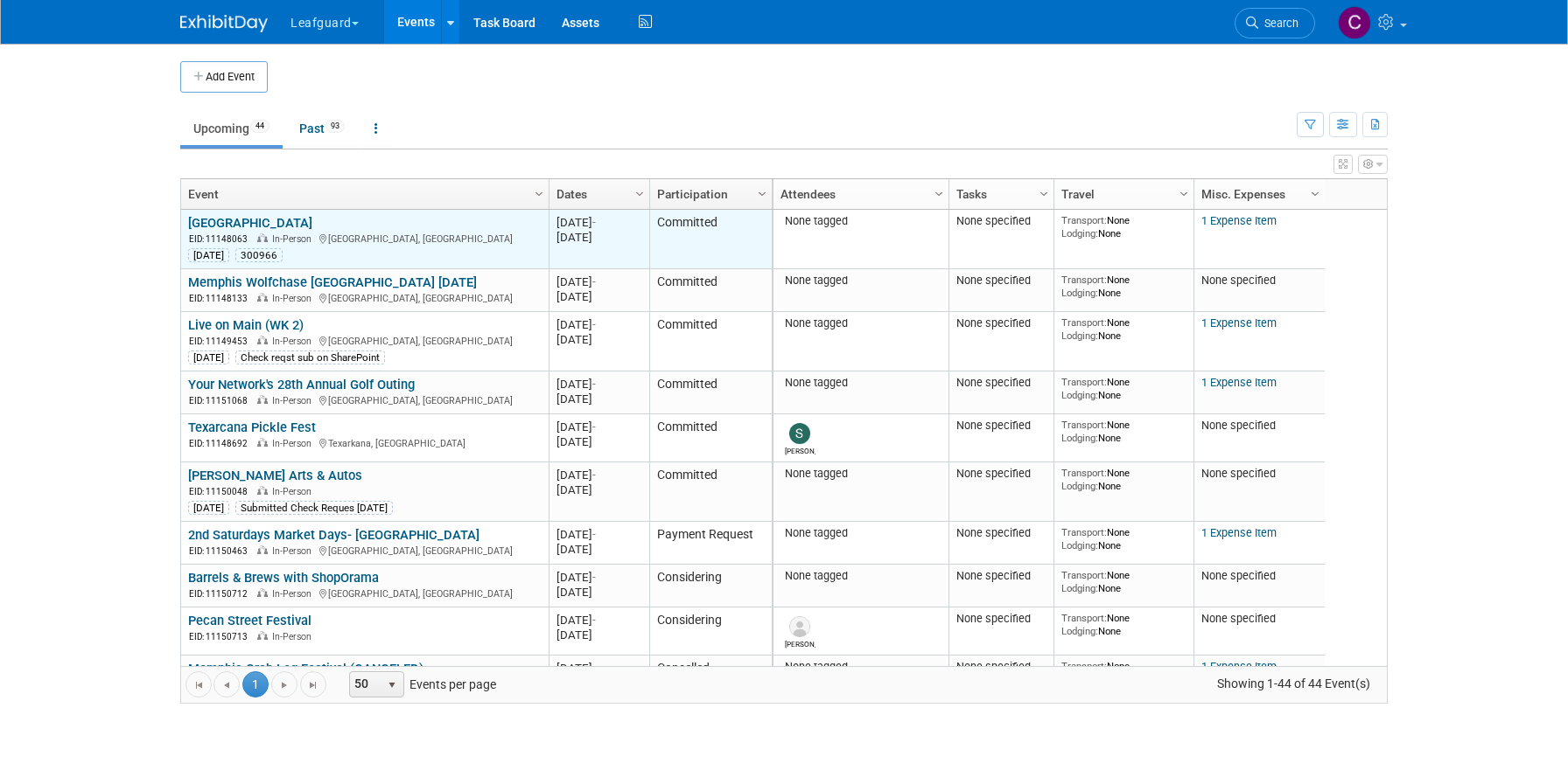
click at [266, 223] on link "[GEOGRAPHIC_DATA]" at bounding box center [250, 223] width 124 height 16
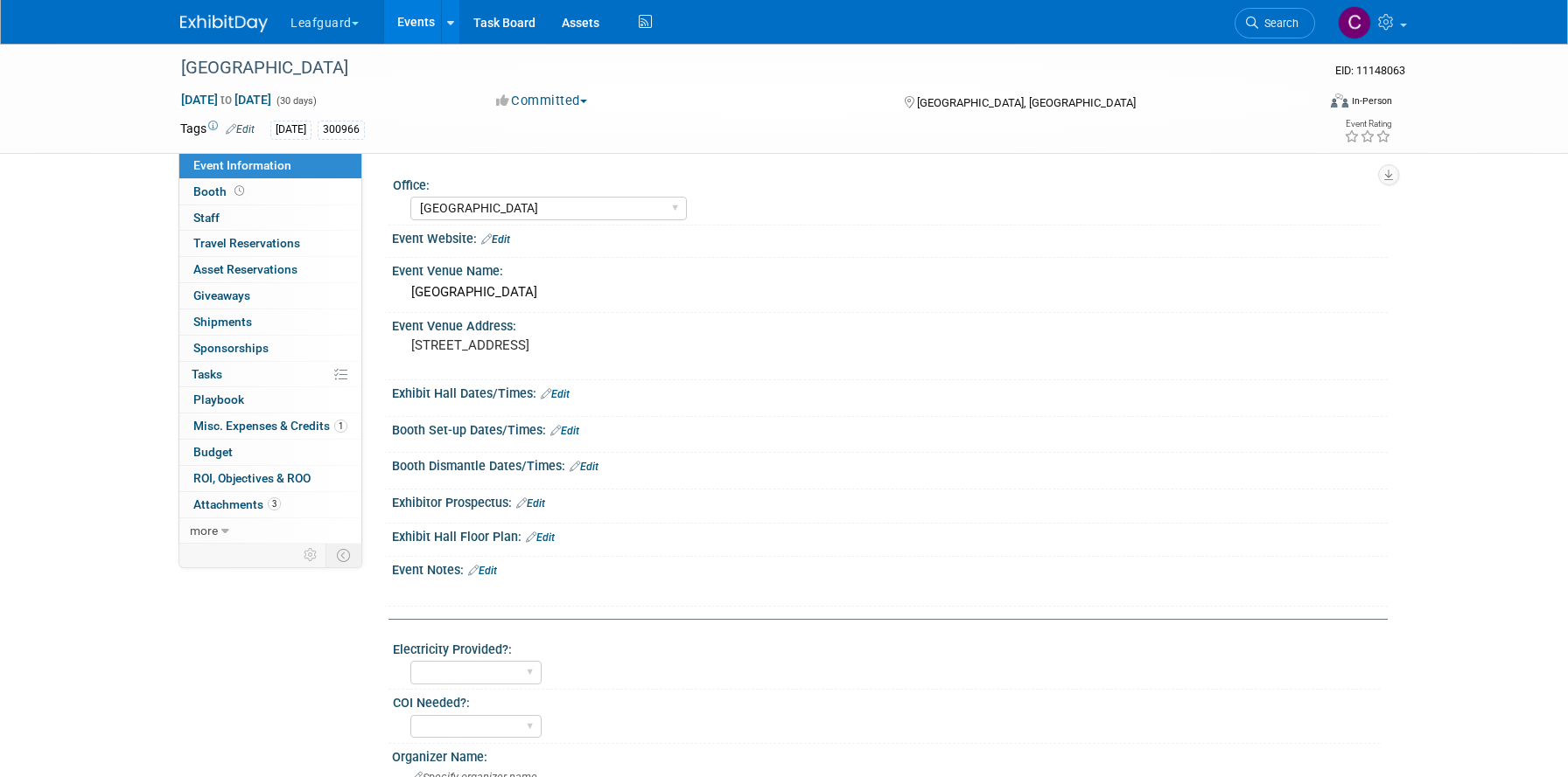
select select "[GEOGRAPHIC_DATA]"
click at [1407, 25] on link at bounding box center [1371, 21] width 86 height 44
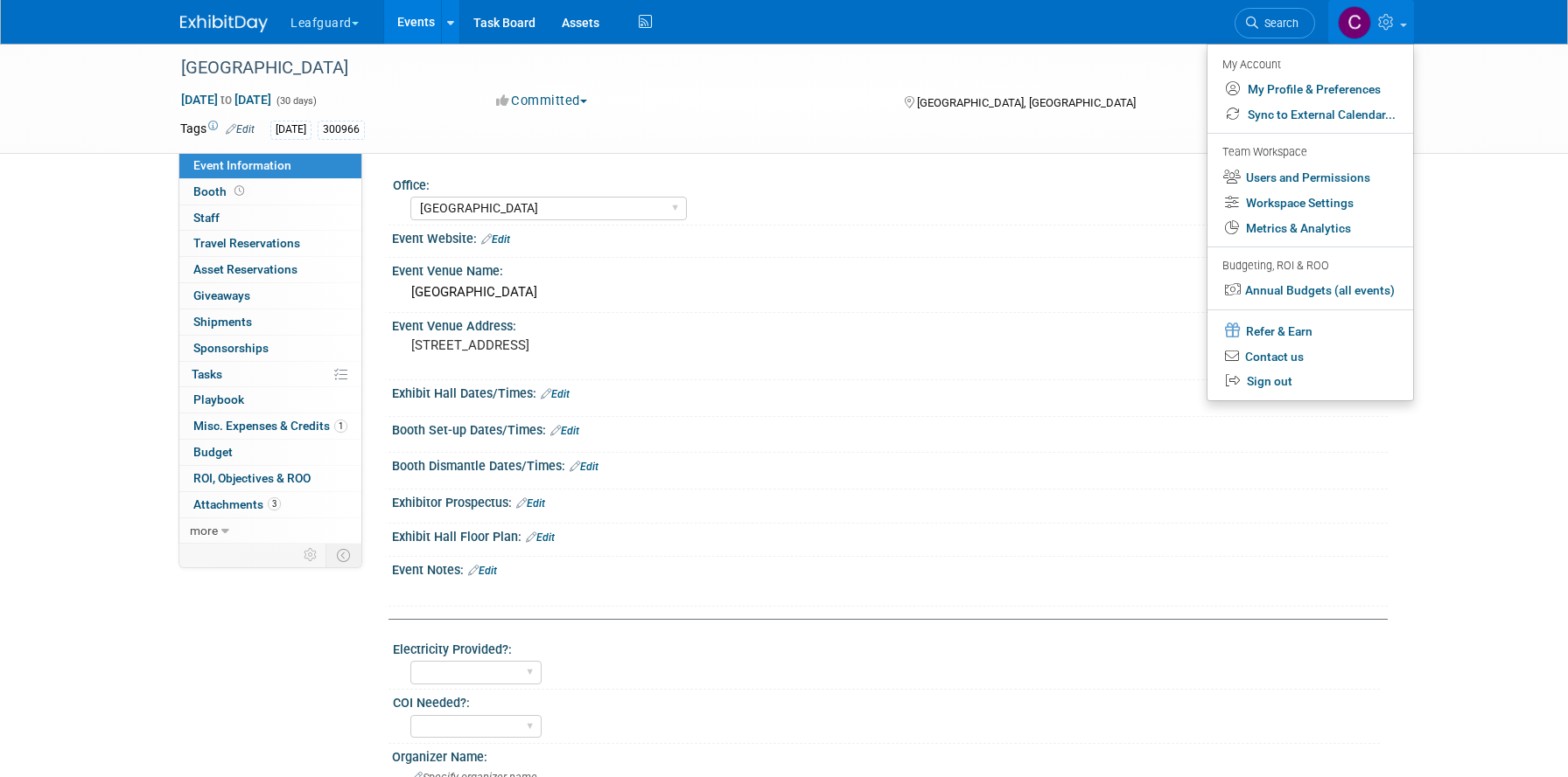
click at [366, 266] on div "Office: Albany Arkansas Austin Birmingham Charlotte Chicago Cleveland Colorado …" at bounding box center [875, 348] width 1025 height 391
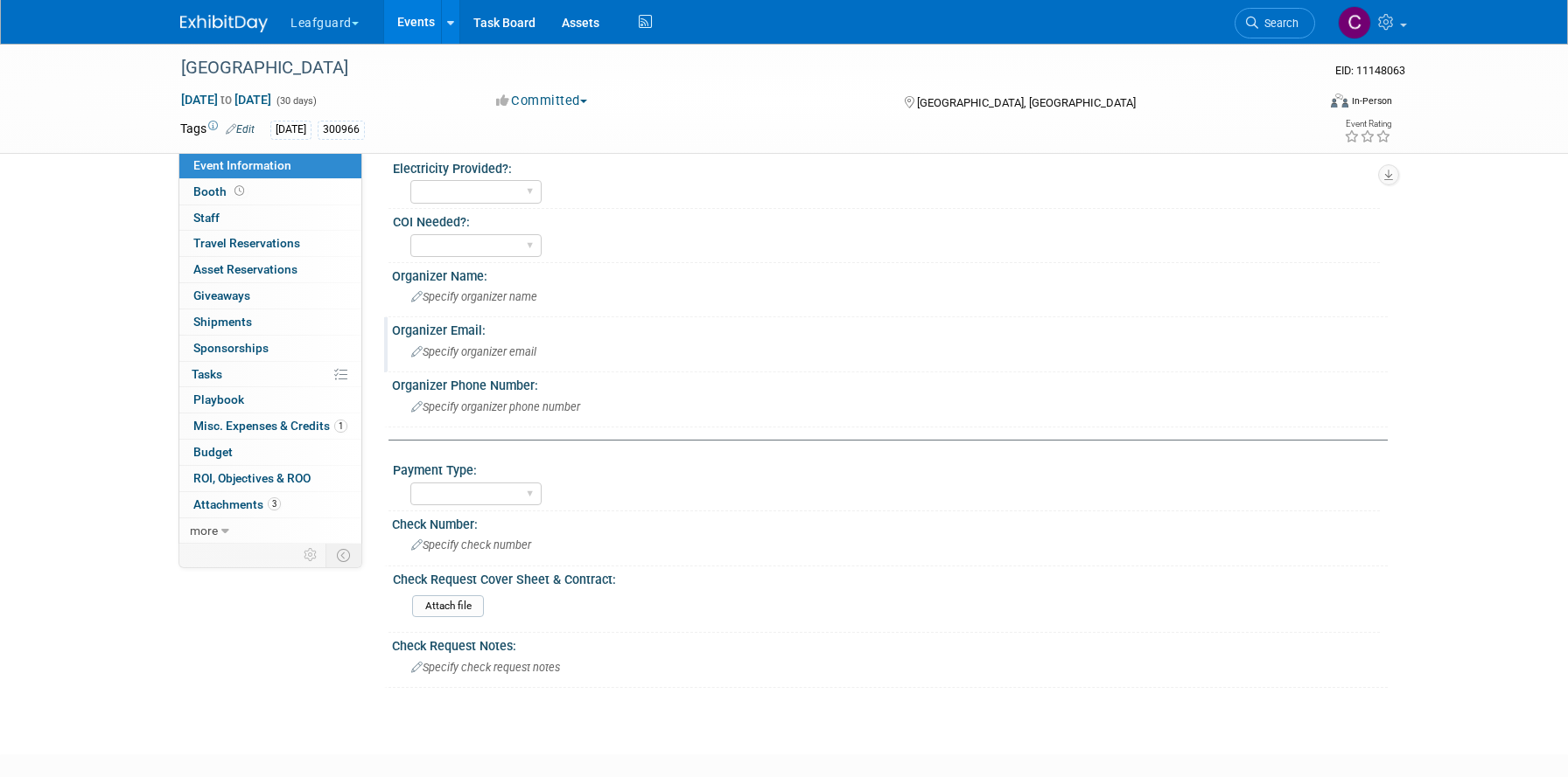
scroll to position [483, 0]
click at [586, 101] on span "button" at bounding box center [584, 102] width 7 height 4
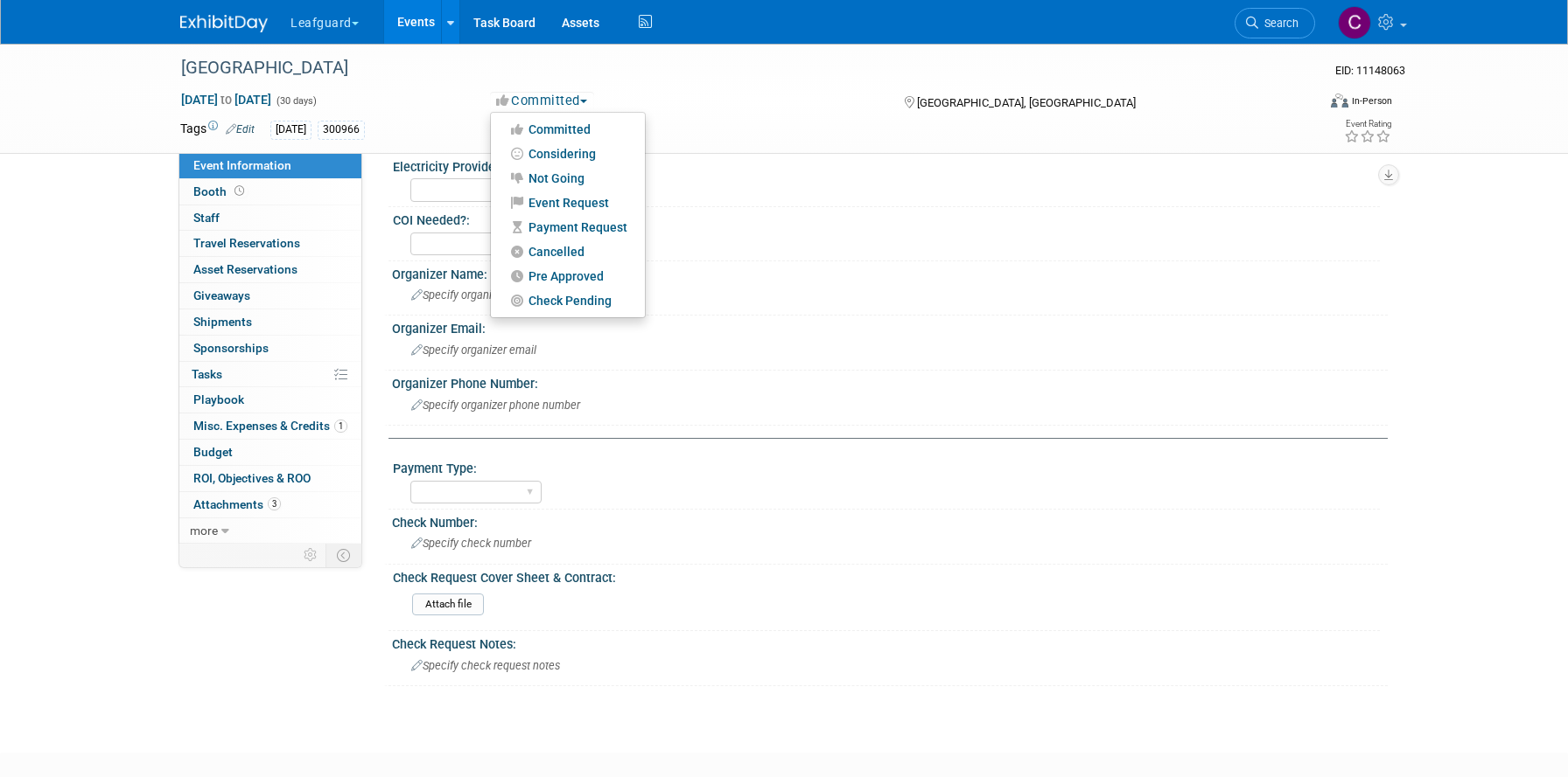
click at [406, 20] on link "Events" at bounding box center [416, 21] width 64 height 44
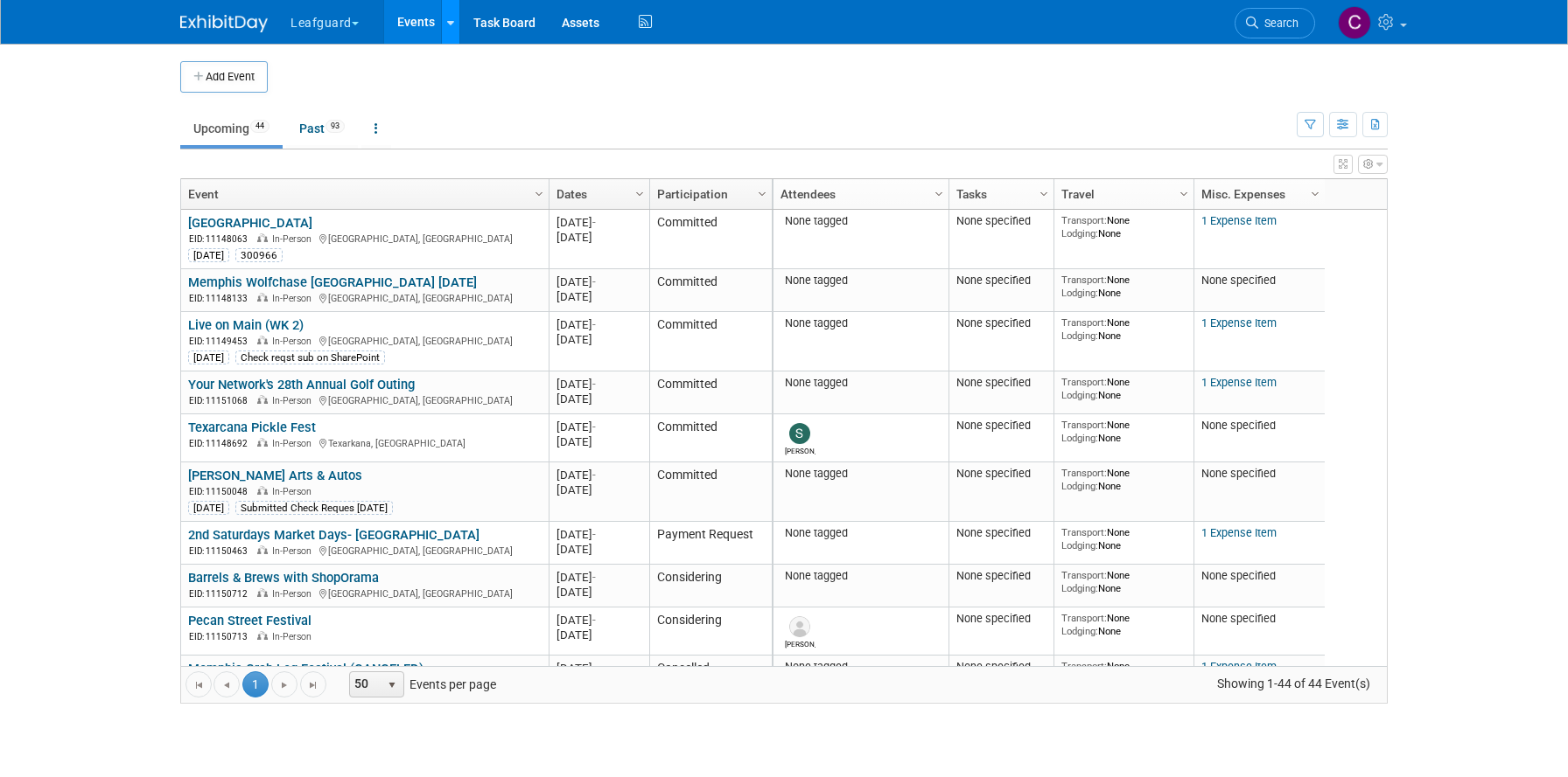
click at [459, 20] on link at bounding box center [450, 21] width 19 height 44
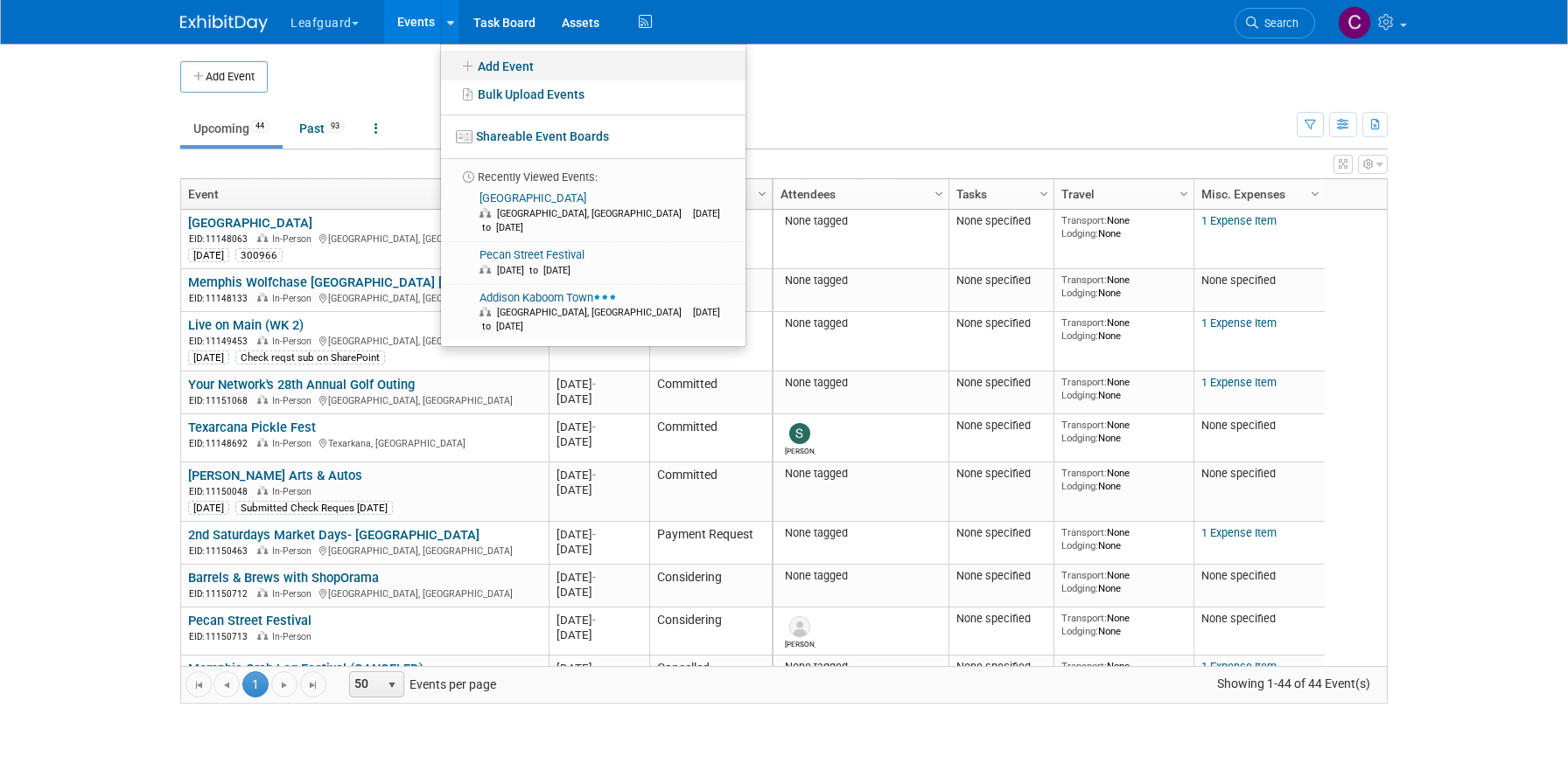
click at [498, 64] on link "Add Event" at bounding box center [593, 65] width 305 height 30
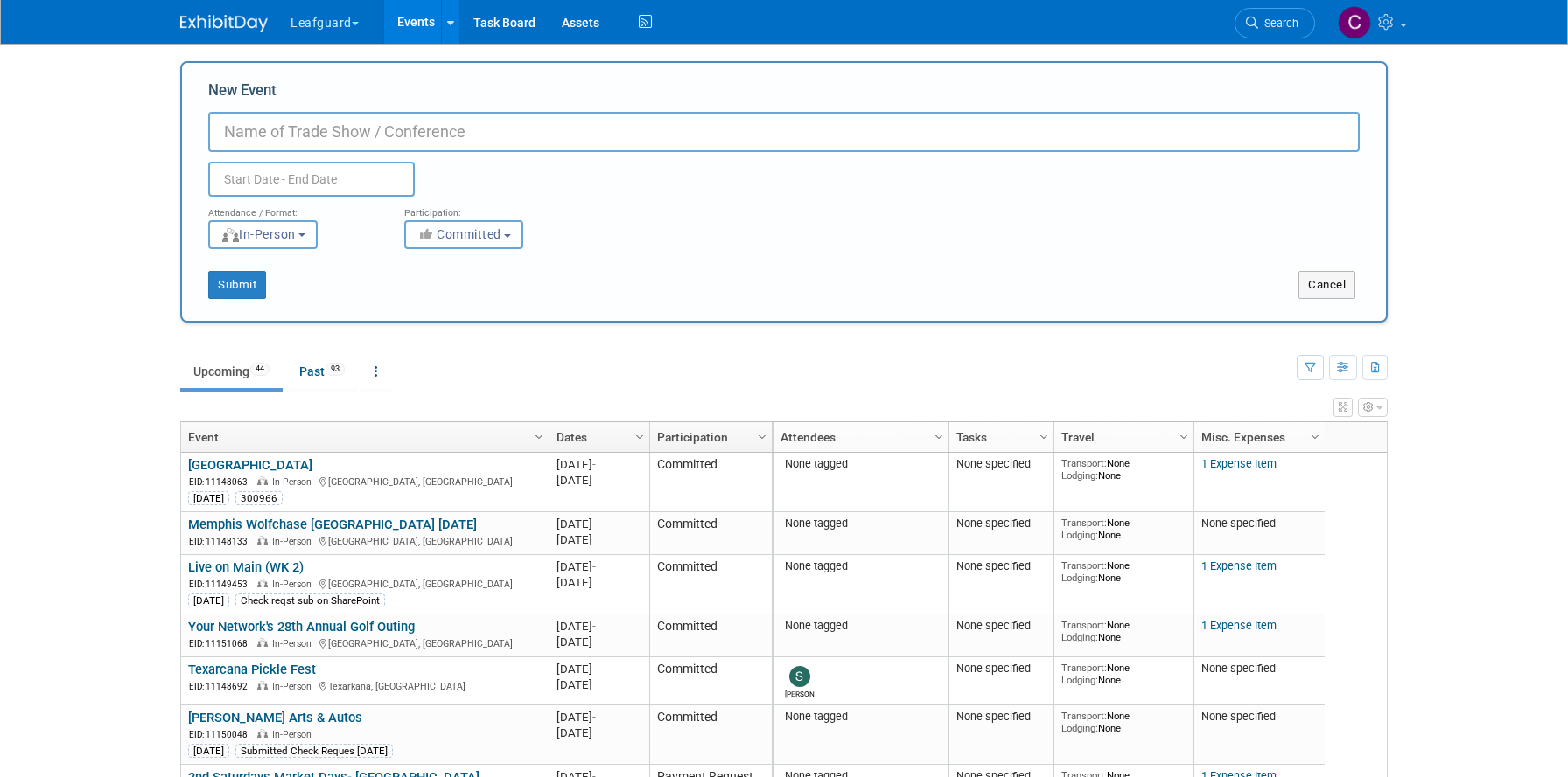
click at [482, 242] on button "Committed" at bounding box center [464, 235] width 119 height 29
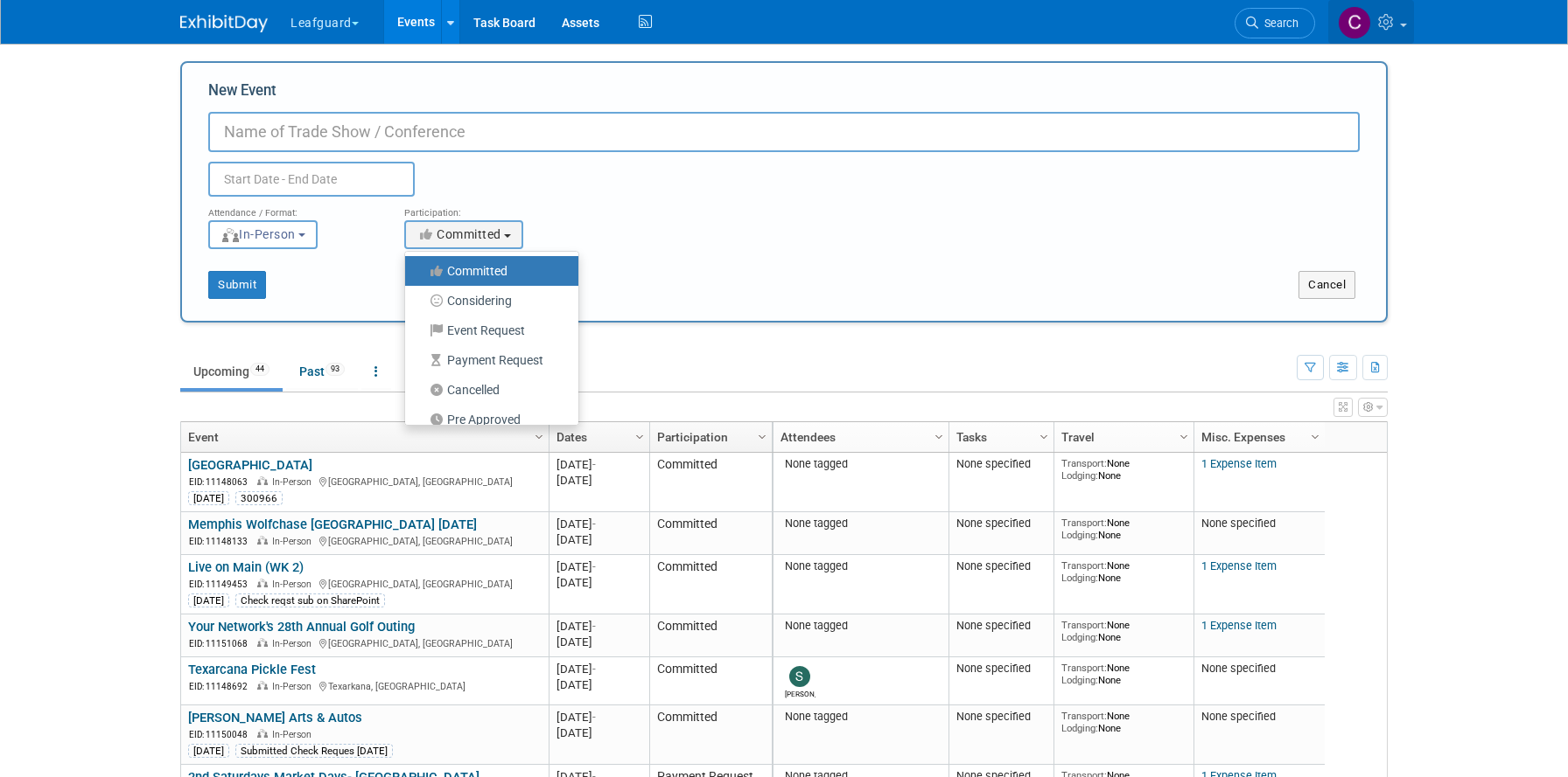
click at [1402, 32] on link at bounding box center [1371, 21] width 86 height 44
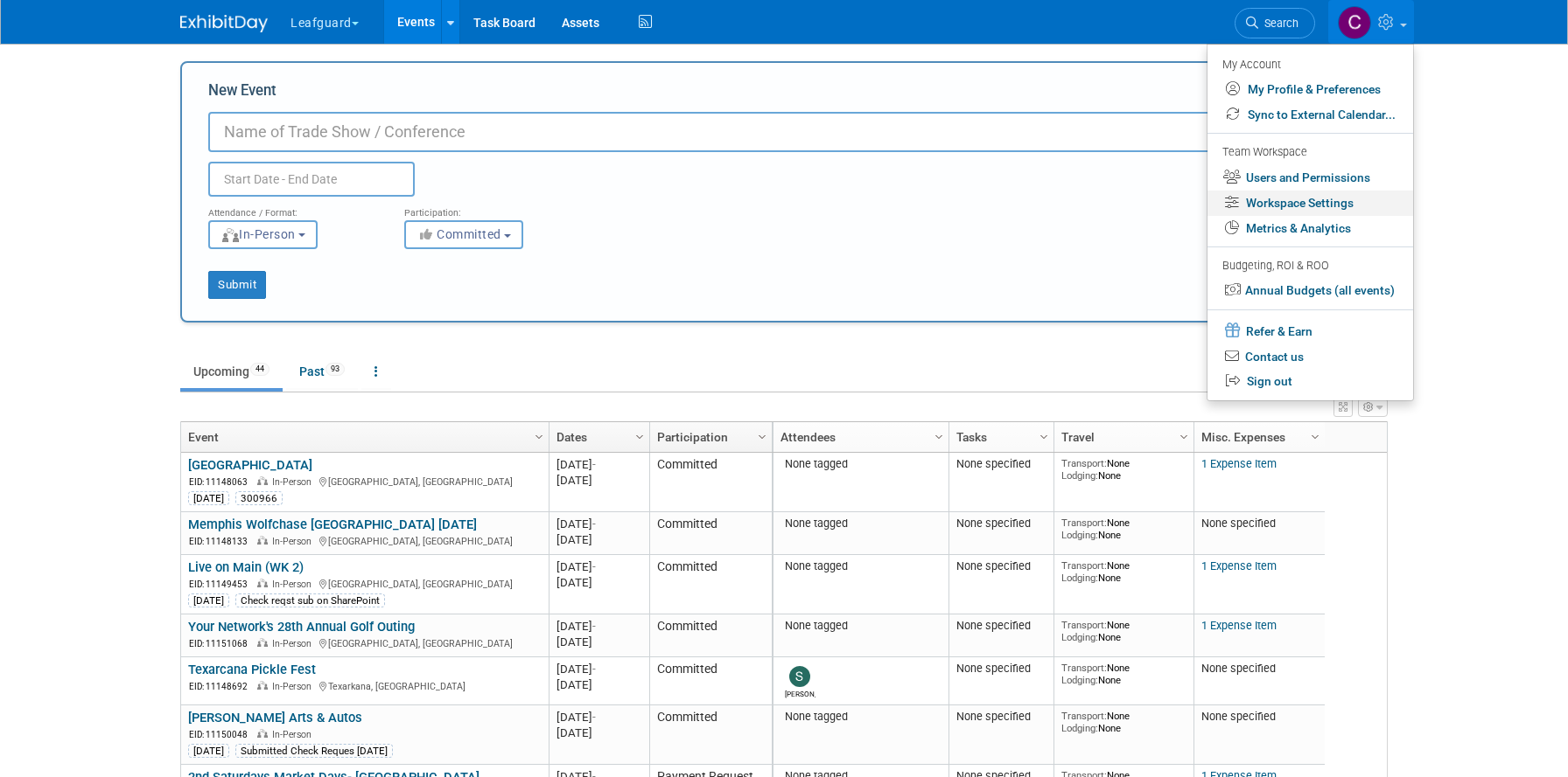
click at [1294, 199] on link "Workspace Settings" at bounding box center [1310, 203] width 206 height 25
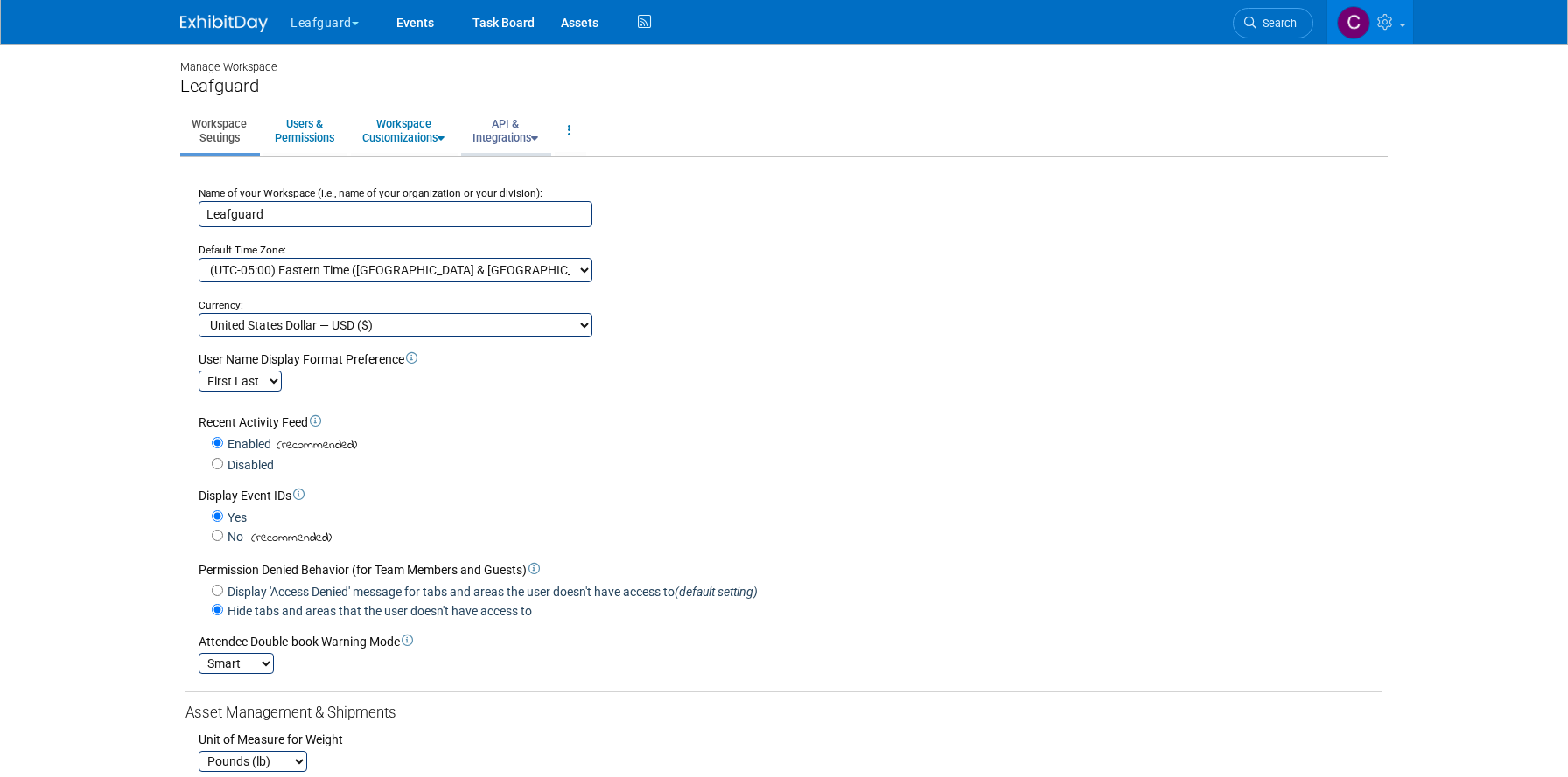
click at [534, 135] on link "API & Integrations" at bounding box center [505, 130] width 89 height 43
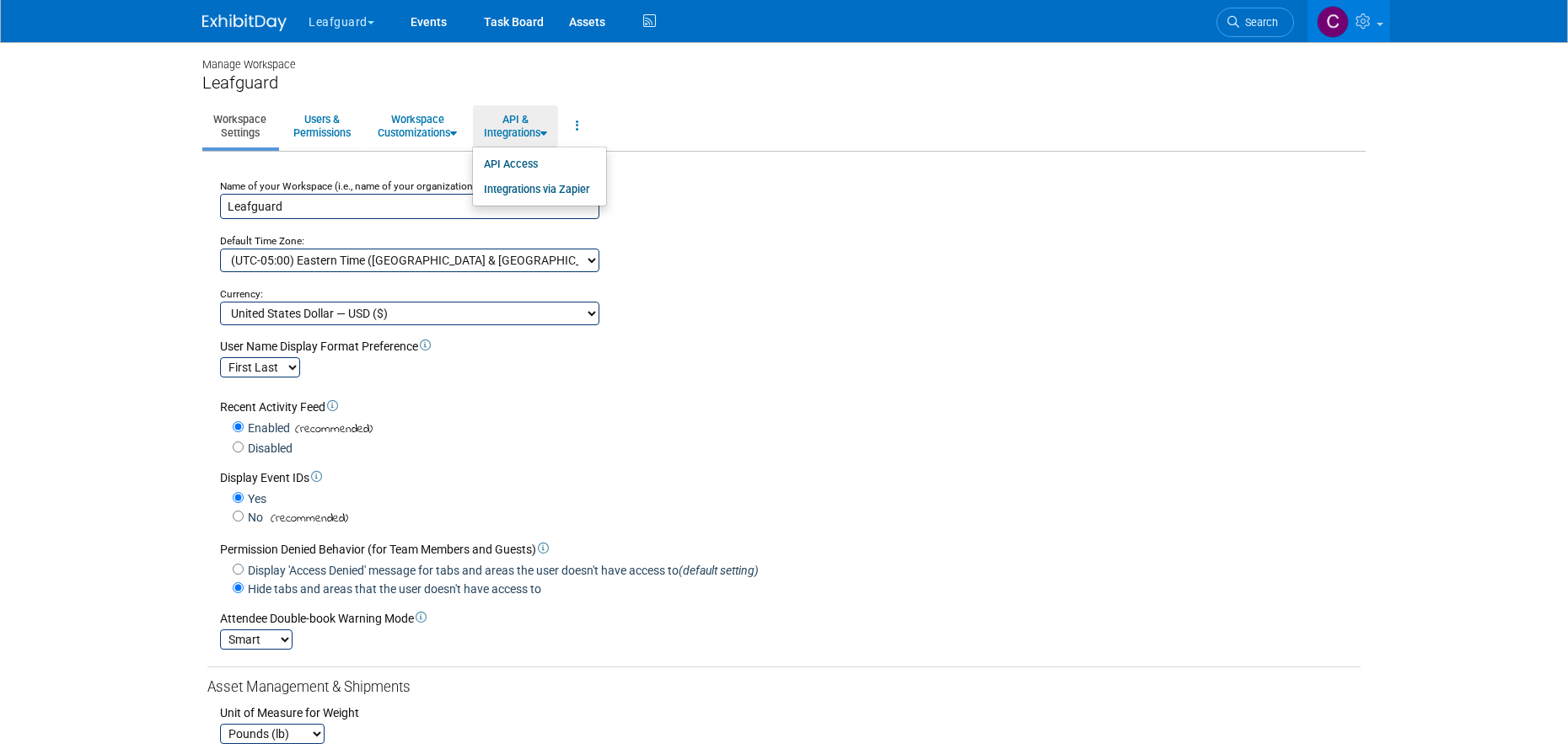
click at [370, 23] on span "button" at bounding box center [371, 22] width 7 height 4
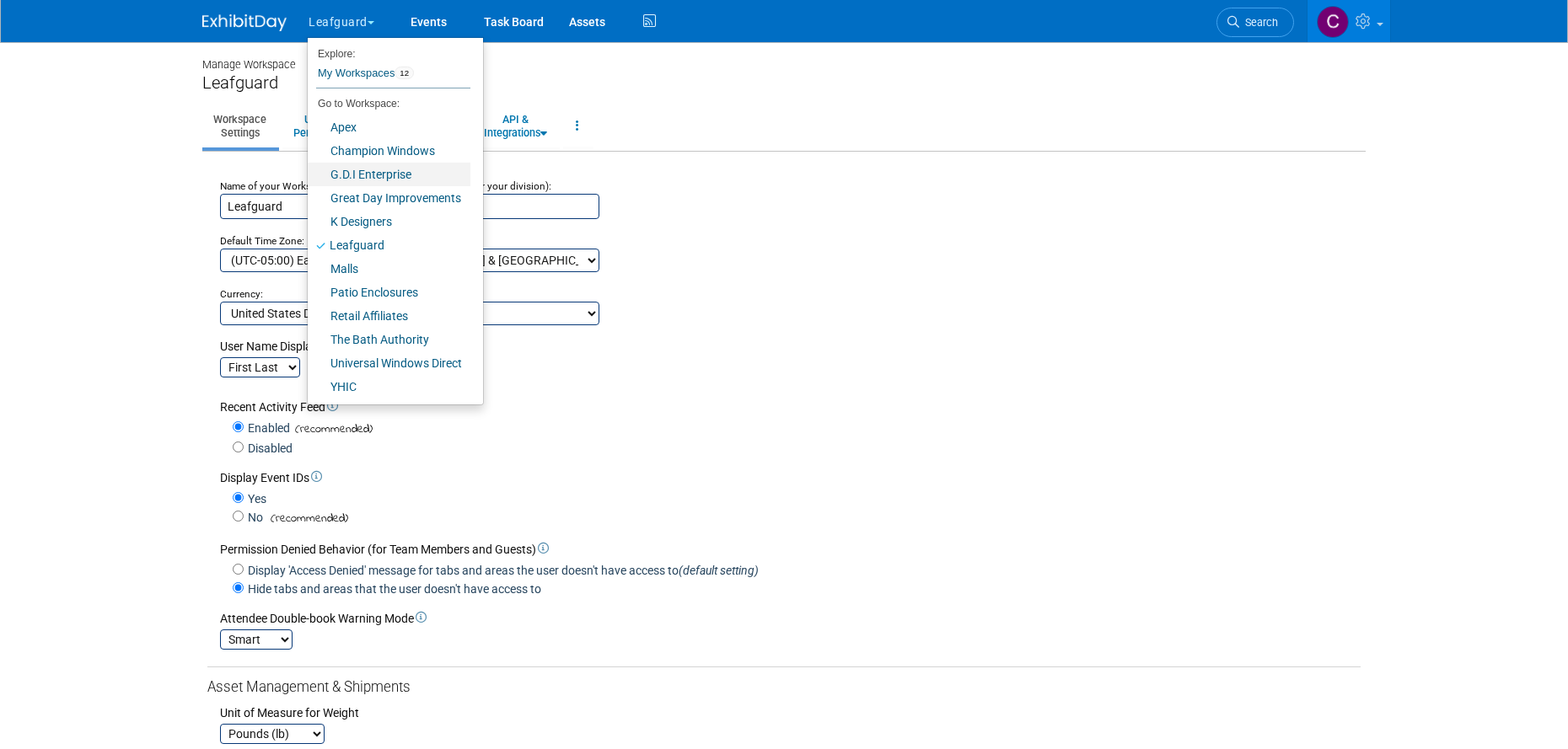
click at [368, 176] on link "G.D.I Enterprise" at bounding box center [389, 174] width 163 height 23
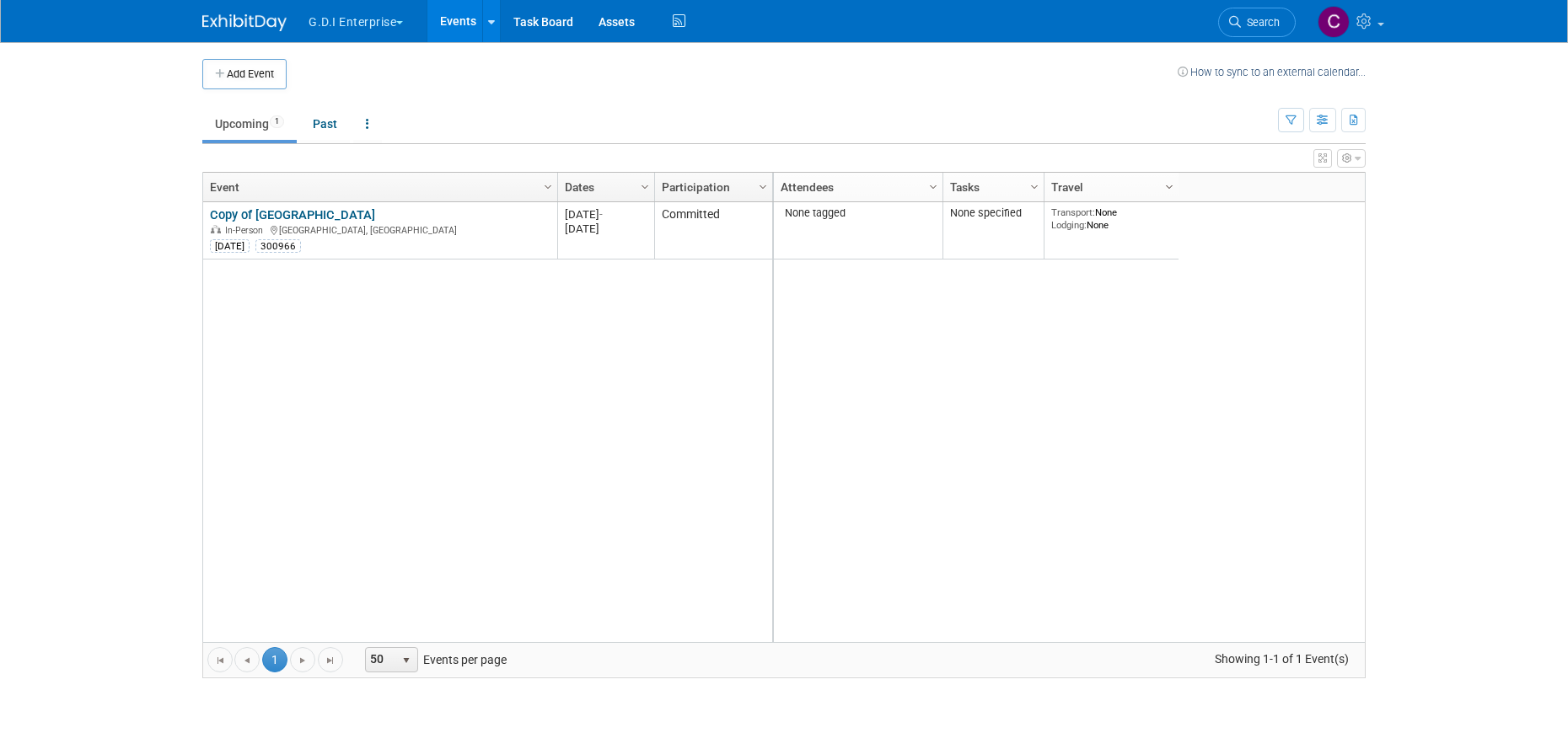
click at [1169, 187] on span "Column Settings" at bounding box center [1168, 187] width 13 height 13
click at [564, 115] on ul "Upcoming 1 Past All Events 1 Past and Upcoming Grouped Annually Events grouped …" at bounding box center [740, 125] width 1076 height 38
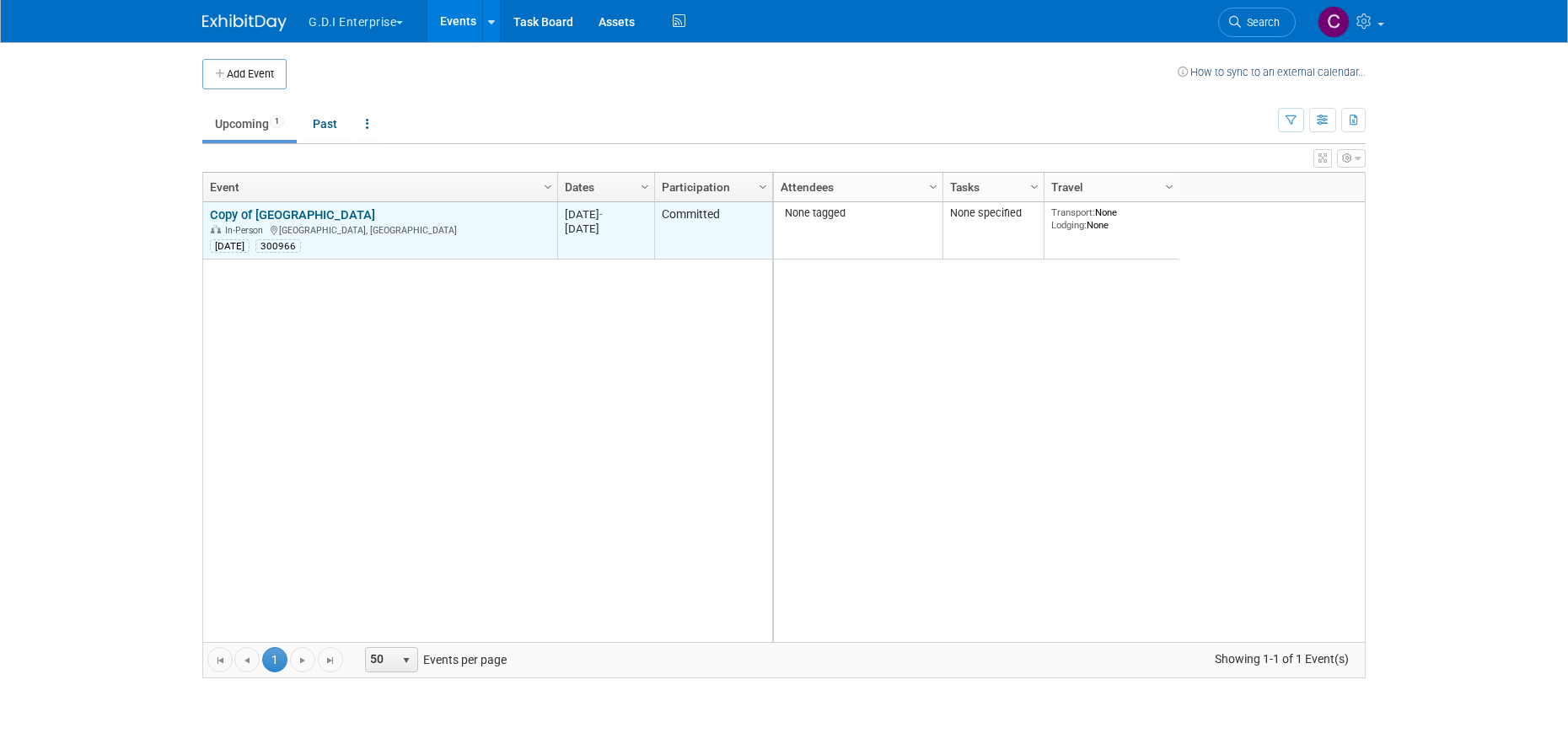
click at [278, 217] on link "Copy of [GEOGRAPHIC_DATA]" at bounding box center [293, 215] width 165 height 15
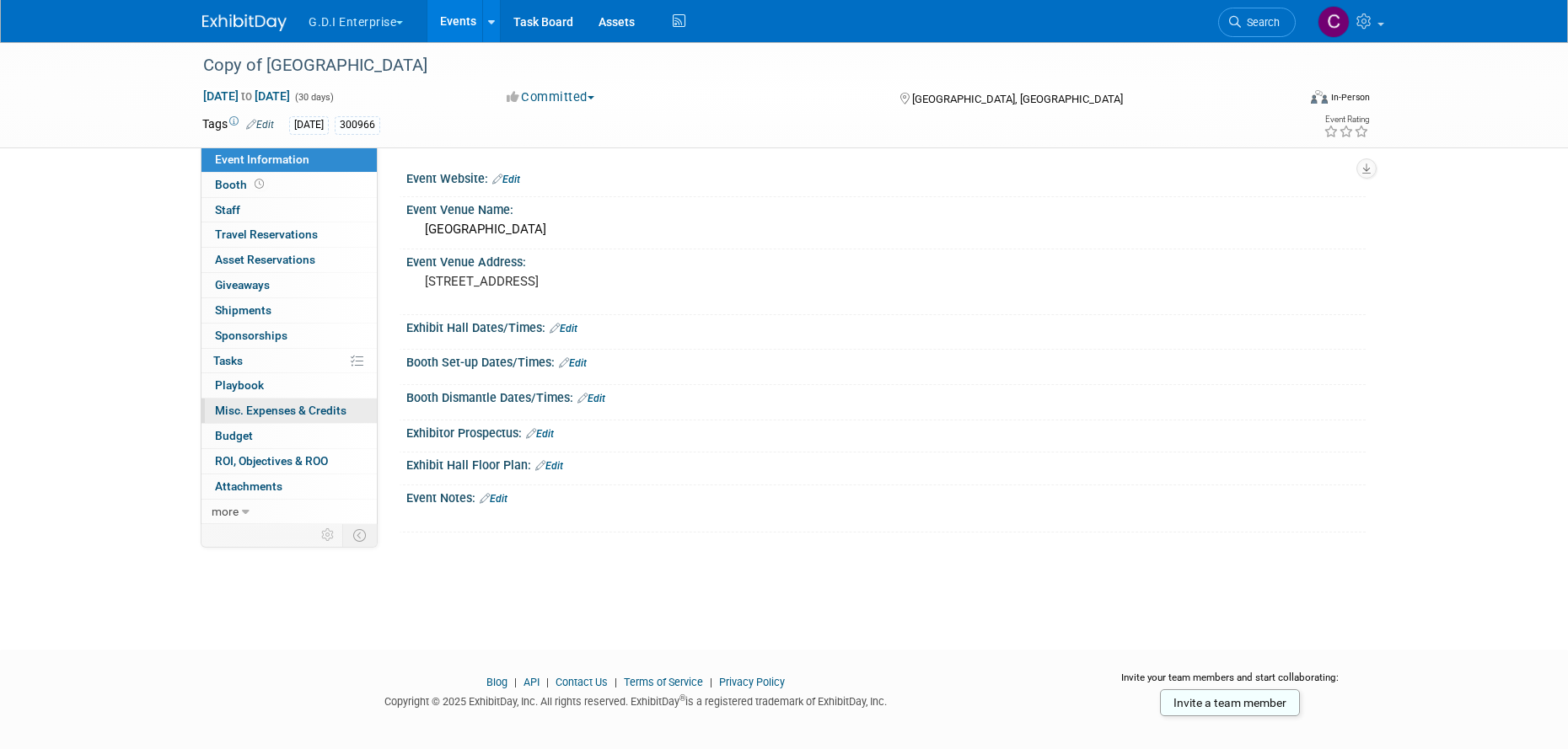
scroll to position [19, 0]
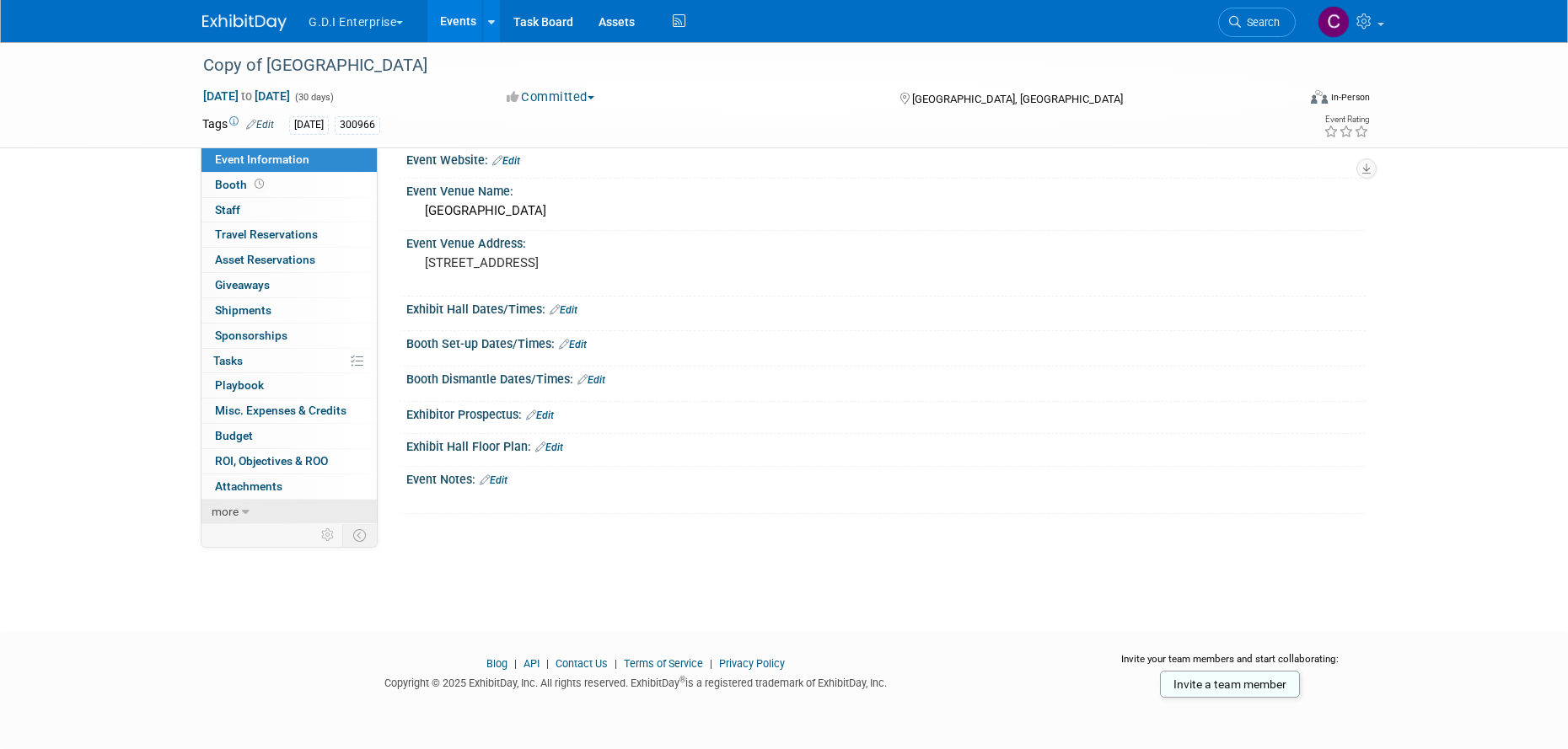
click at [230, 515] on span "more" at bounding box center [225, 511] width 27 height 13
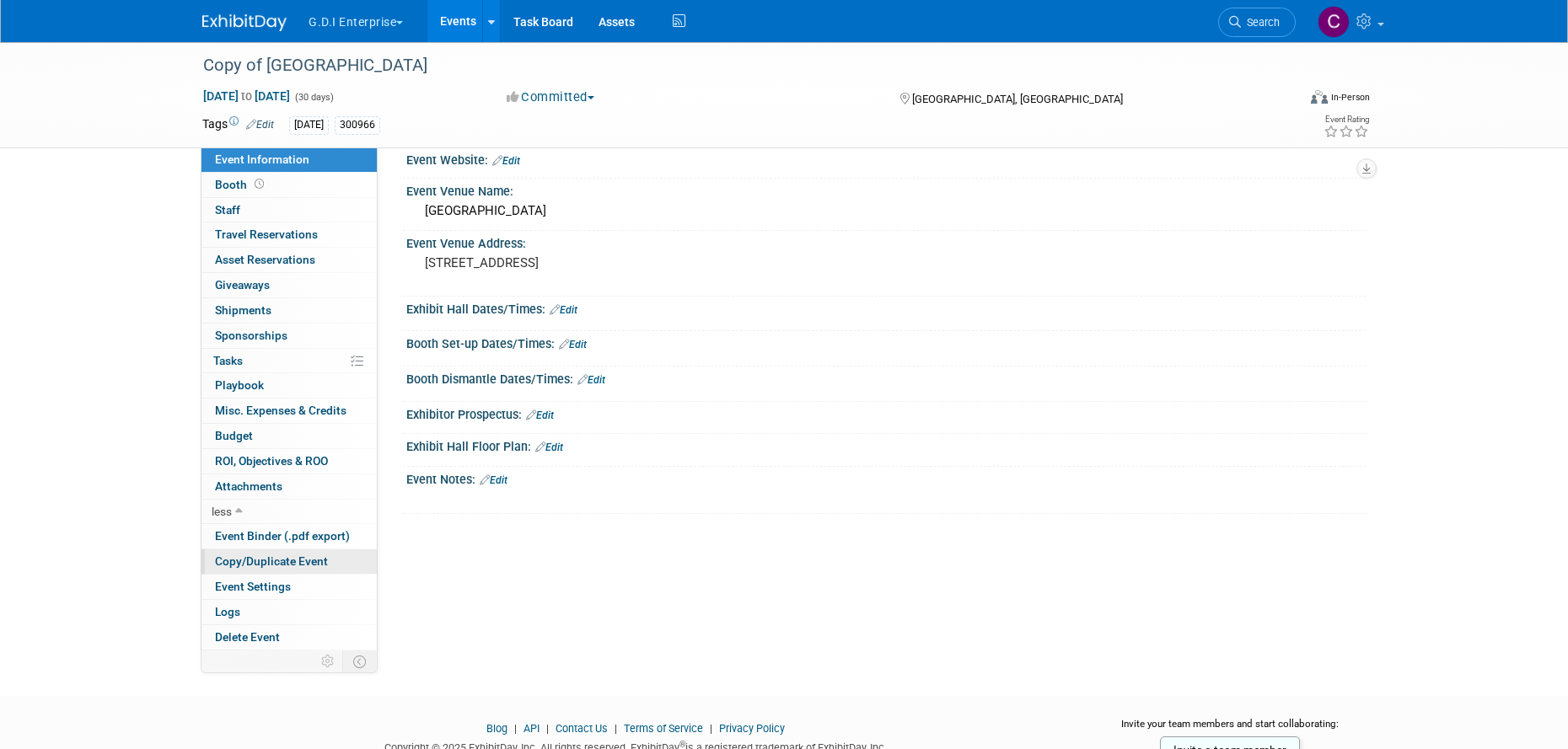
click at [263, 563] on span "Copy/Duplicate Event" at bounding box center [271, 561] width 113 height 13
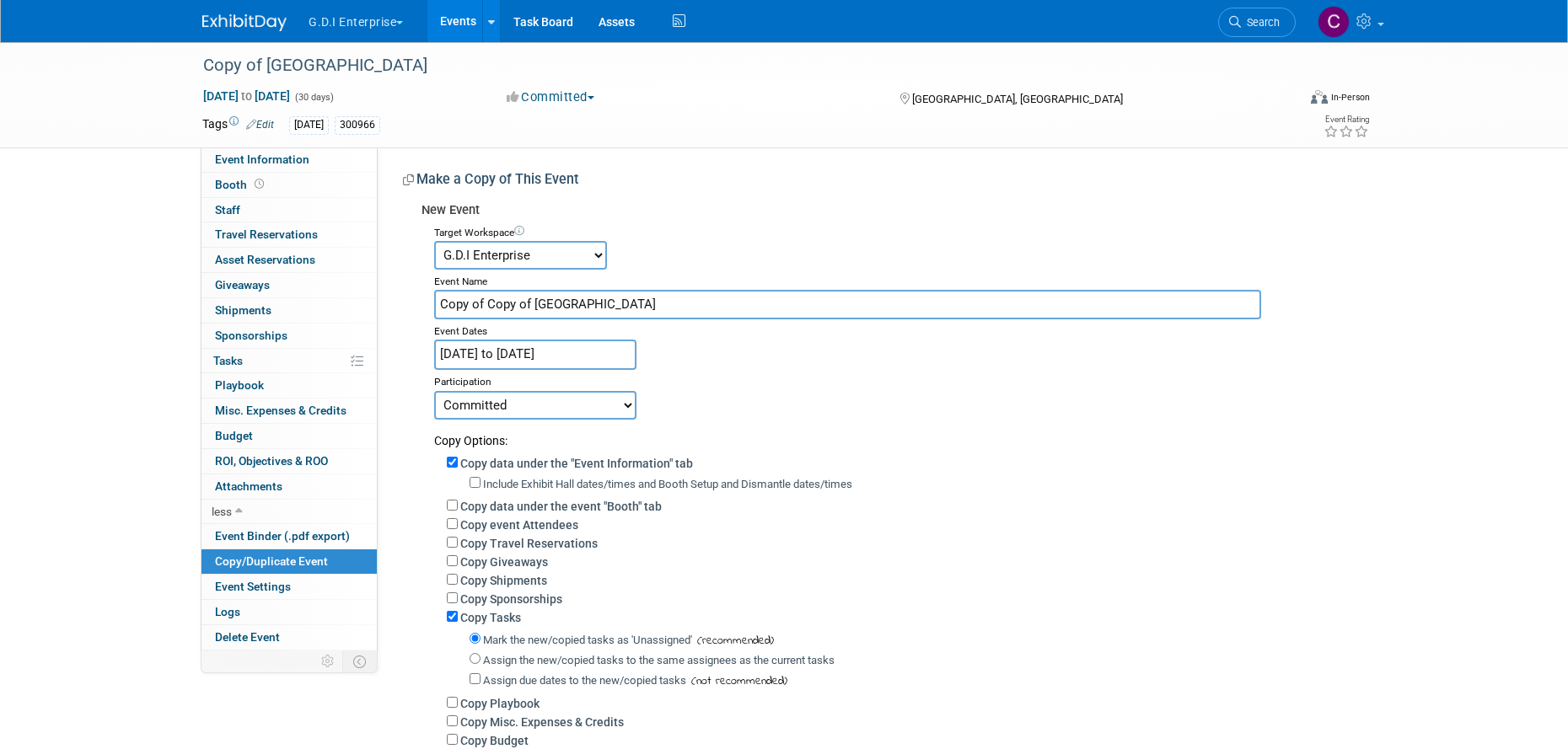
click at [595, 254] on select "Apex Champion Windows G.D.I Enterprise Great Day Improvements K Designers Leafg…" at bounding box center [520, 255] width 172 height 29
click at [251, 162] on span "Event Information" at bounding box center [261, 159] width 94 height 13
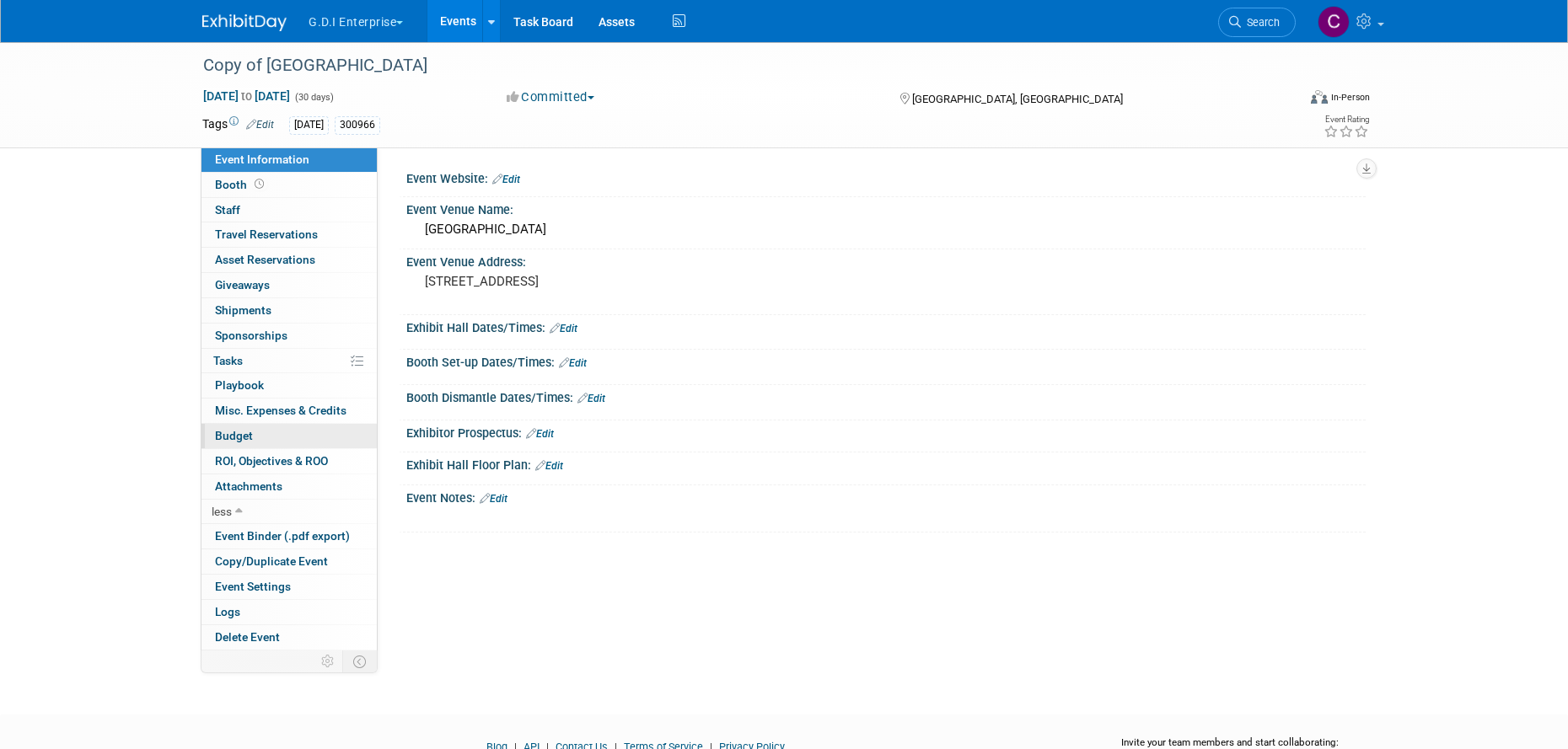
click at [254, 433] on link "Budget" at bounding box center [288, 436] width 175 height 24
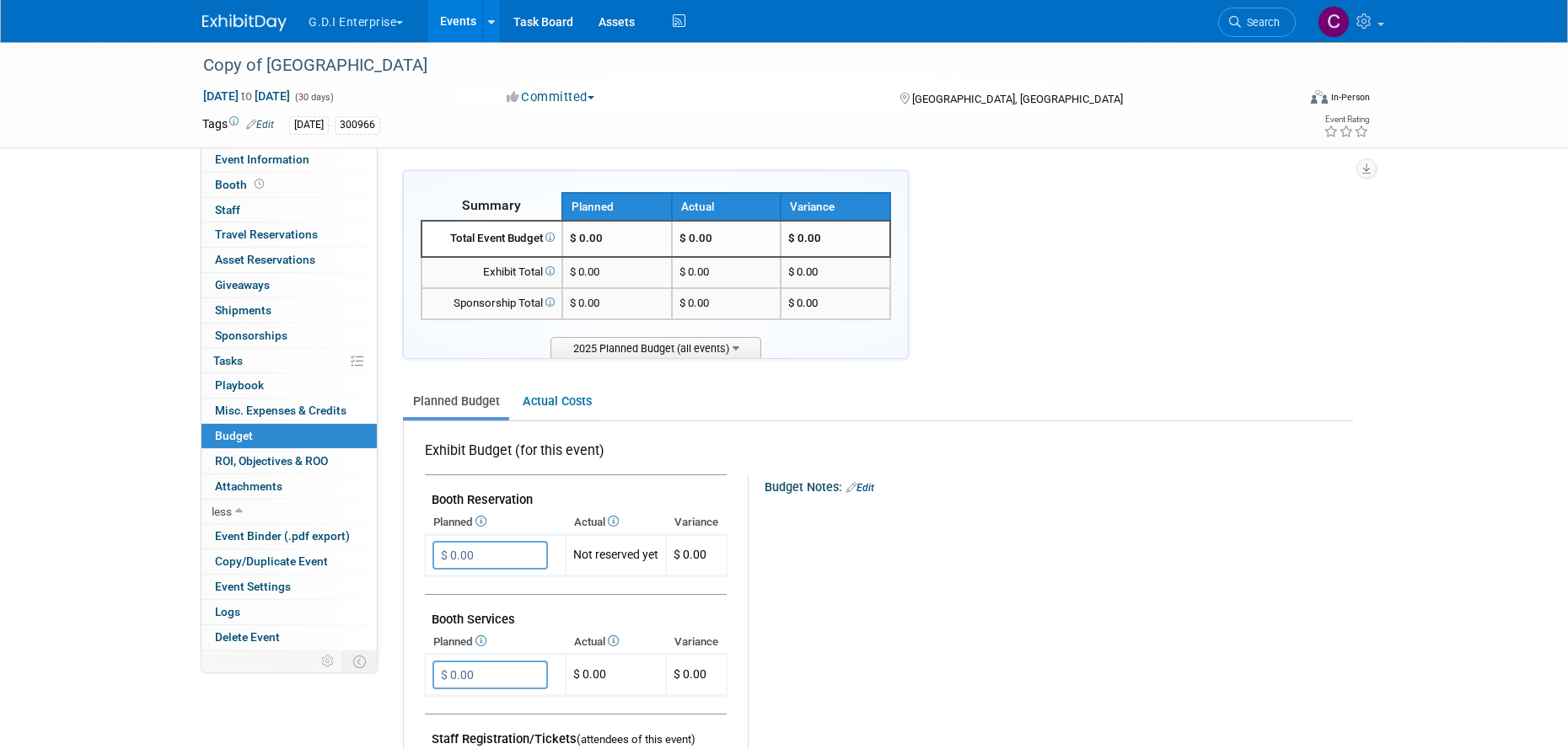
click at [401, 22] on span "button" at bounding box center [400, 22] width 7 height 4
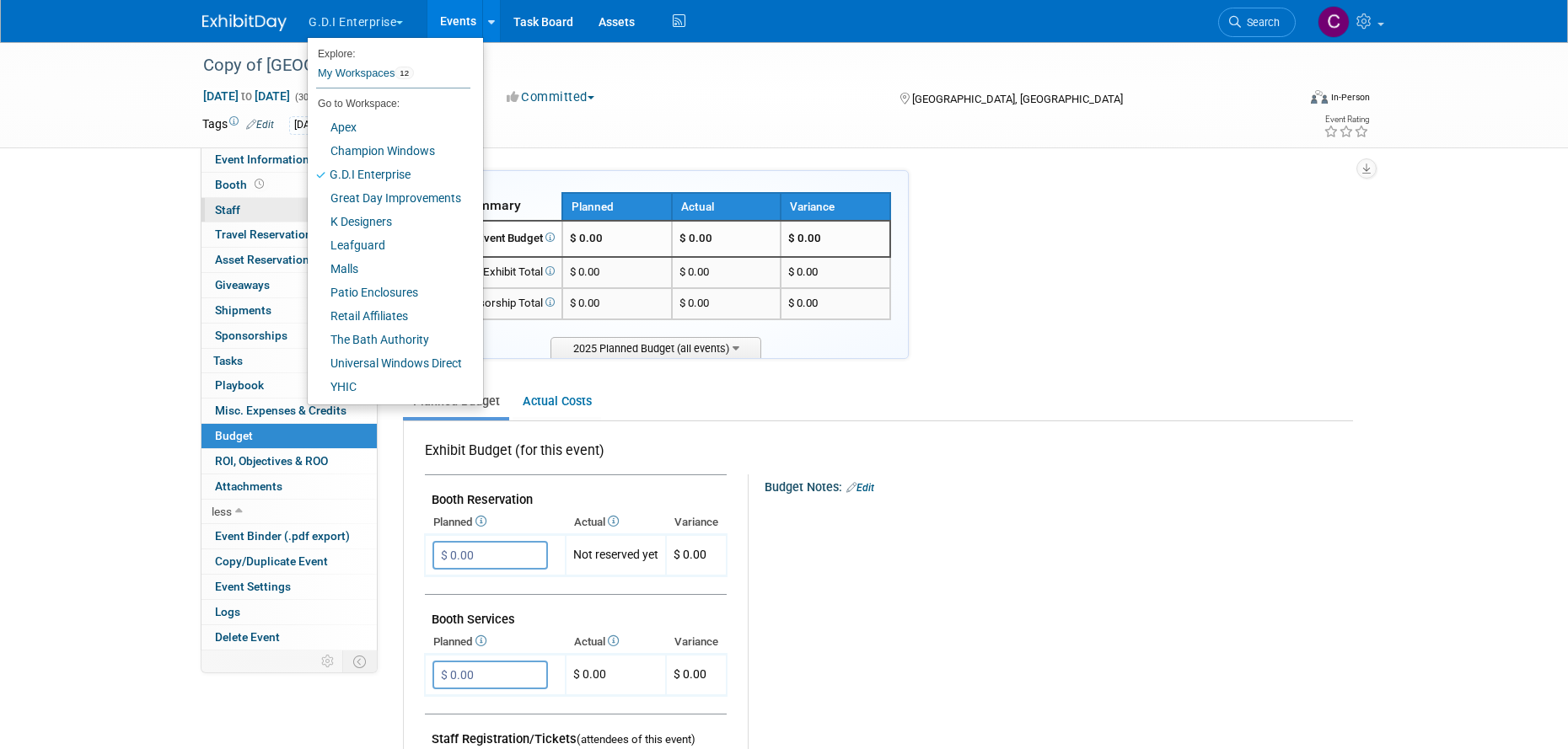
click at [229, 214] on span "Staff 0" at bounding box center [227, 209] width 25 height 13
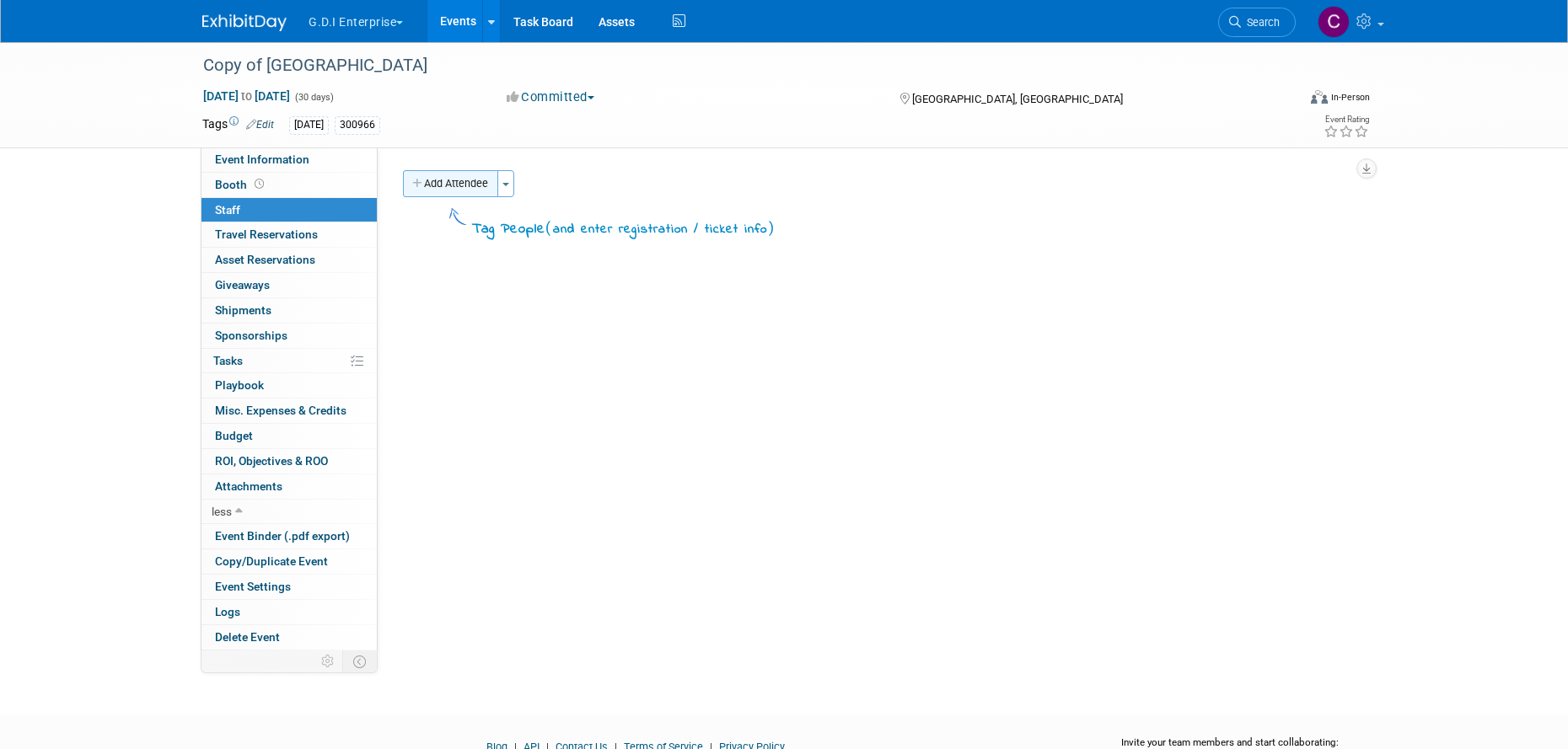
click at [483, 190] on button "Add Attendee" at bounding box center [451, 184] width 95 height 27
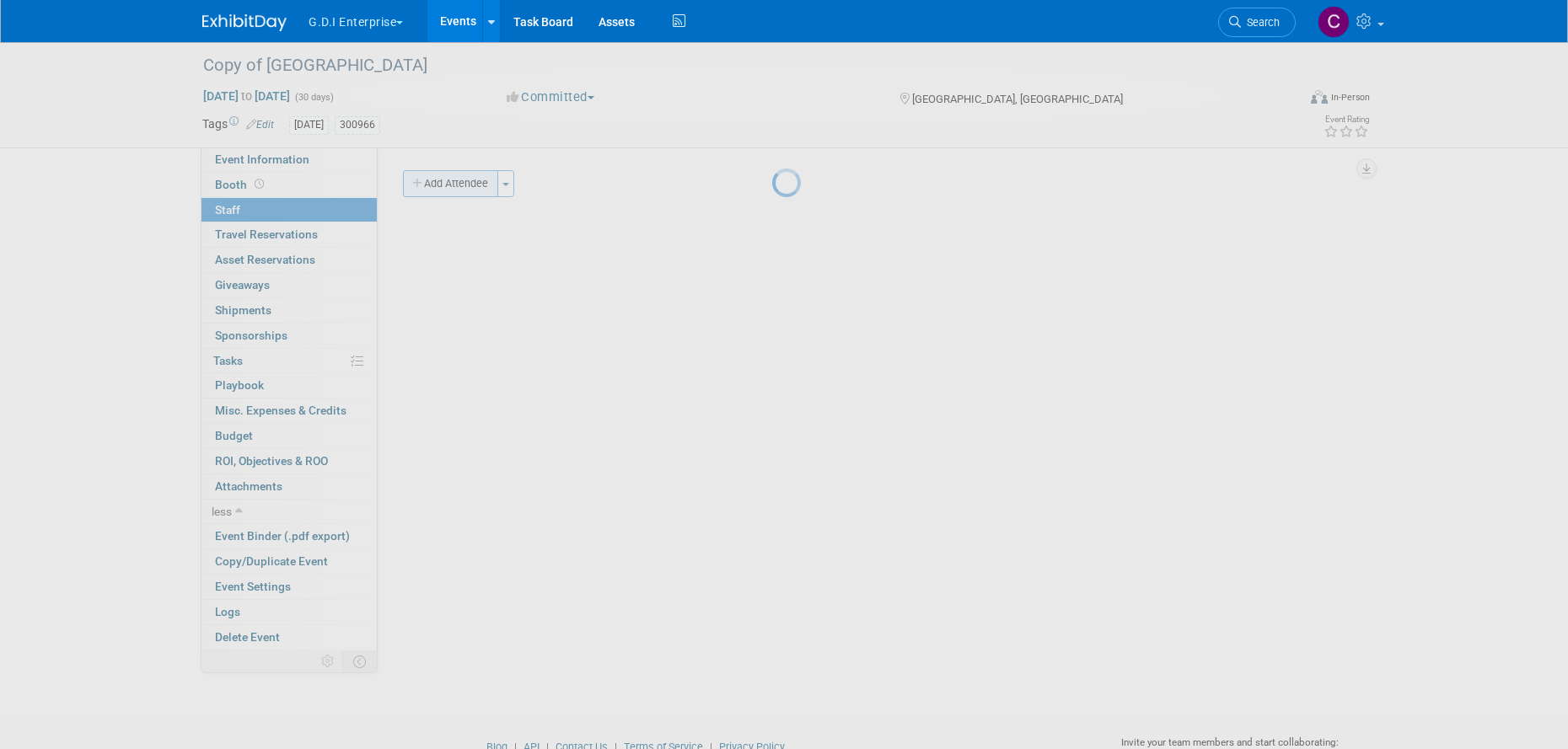
select select "3c7f84bc-1efe-408c-a74d-5a83cea3b536"
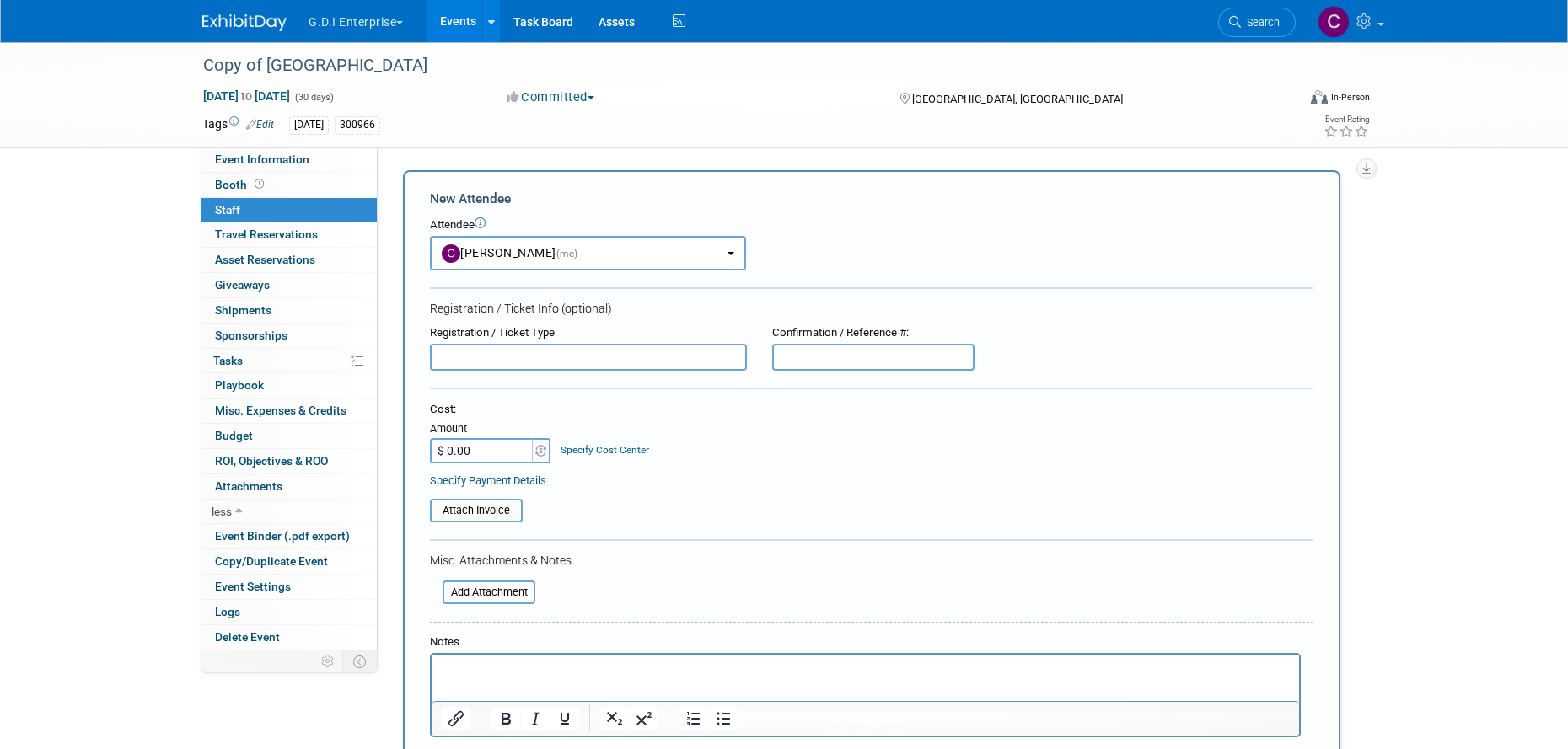
click at [111, 222] on div "Copy of [GEOGRAPHIC_DATA] [DATE] to [DATE] (30 days) [DATE] to [DATE] Committed…" at bounding box center [784, 460] width 1568 height 836
click at [735, 261] on button "[PERSON_NAME] (me)" at bounding box center [588, 253] width 316 height 34
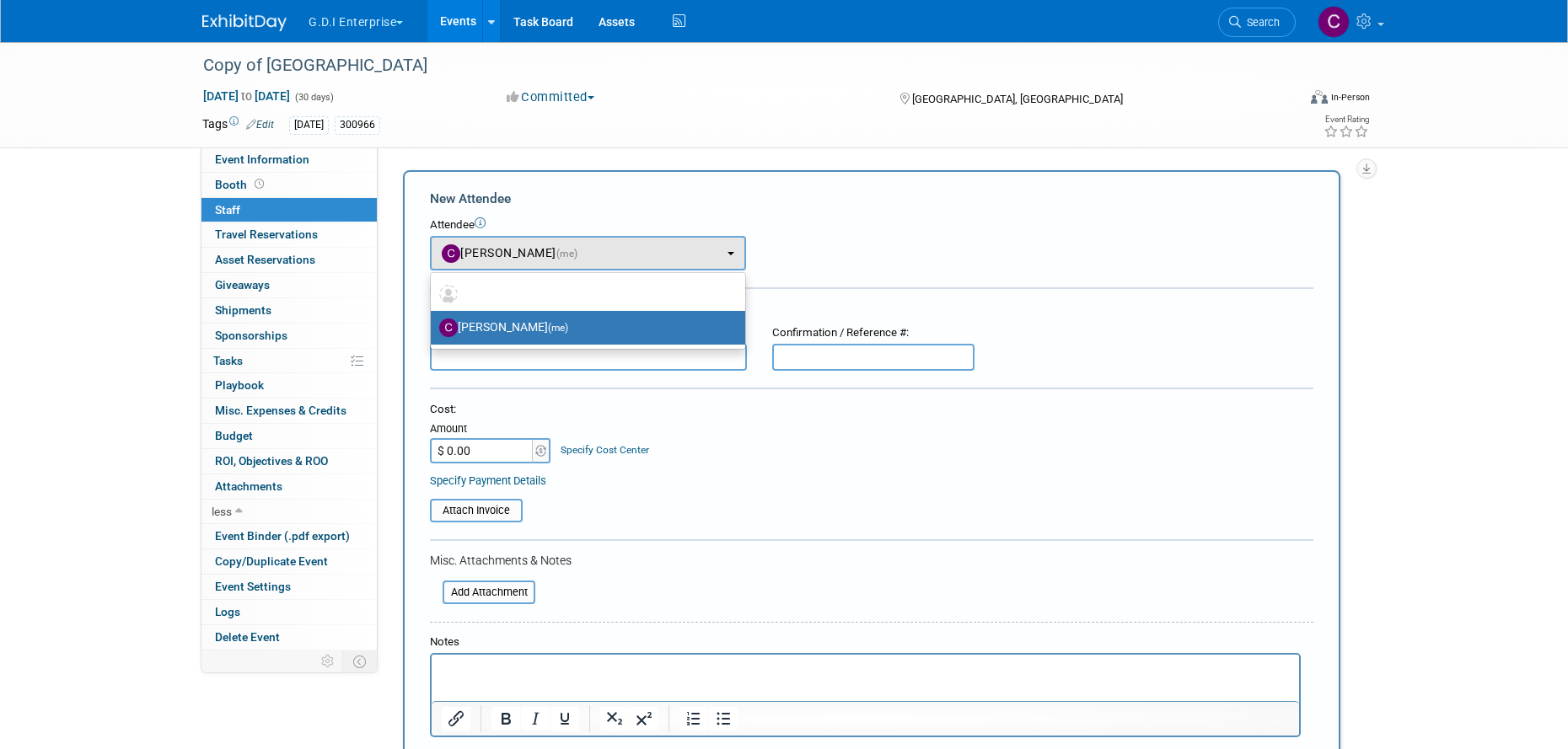
click at [137, 260] on div "Copy of [GEOGRAPHIC_DATA] [DATE] to [DATE] (30 days) [DATE] to [DATE] Committed…" at bounding box center [784, 460] width 1568 height 836
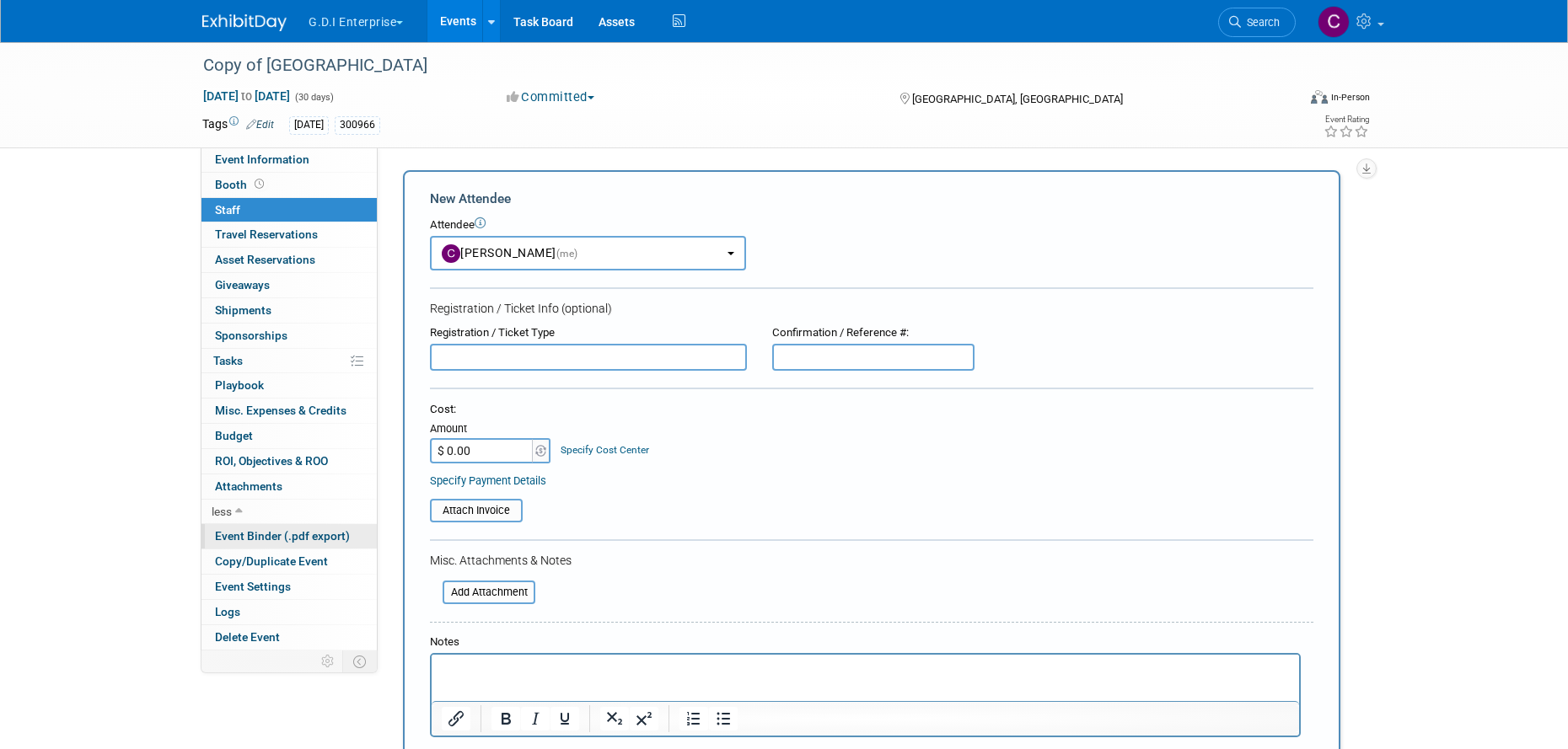
click at [249, 544] on link "Event Binder (.pdf export)" at bounding box center [288, 536] width 175 height 24
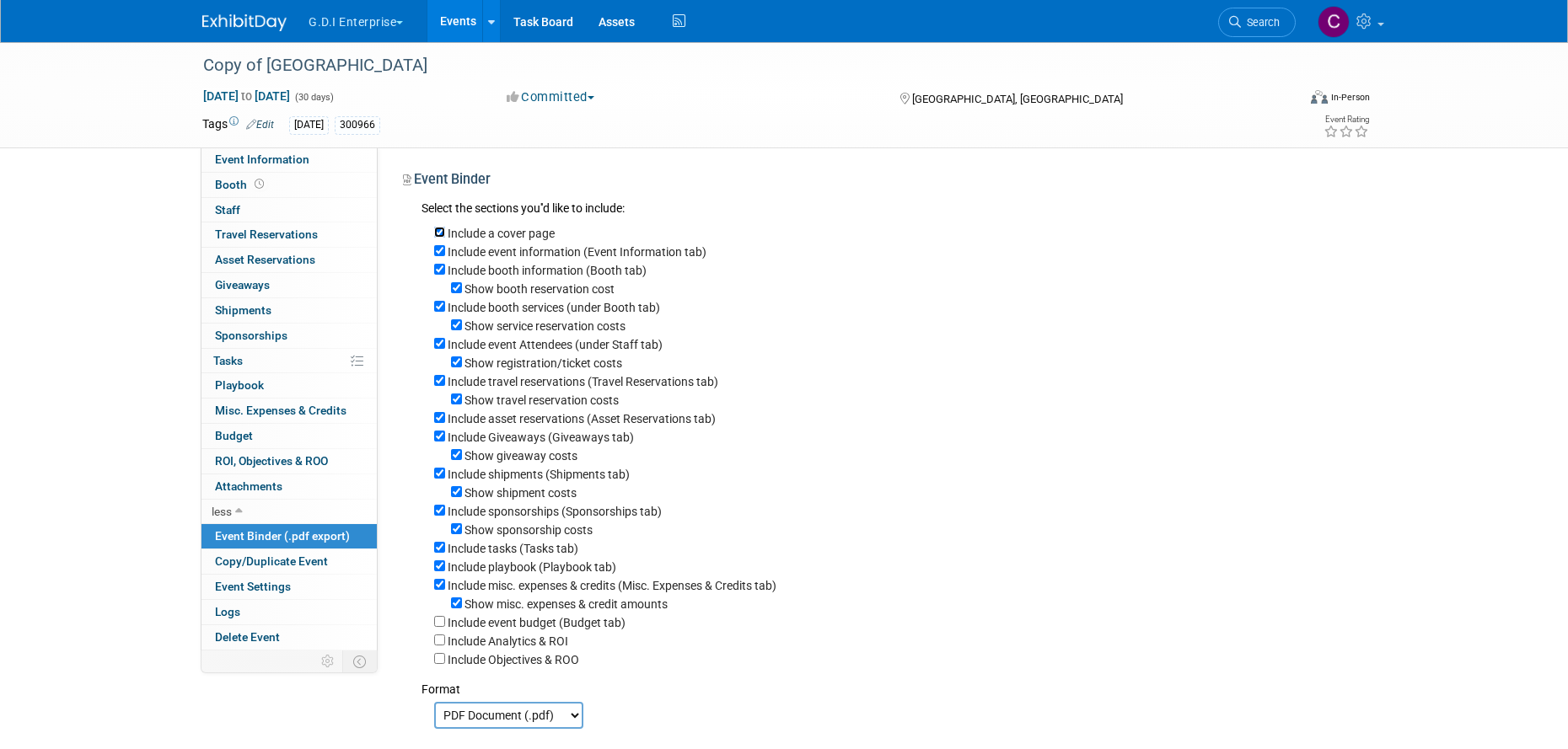
click at [439, 233] on input "Include a cover page" at bounding box center [439, 232] width 11 height 11
checkbox input "false"
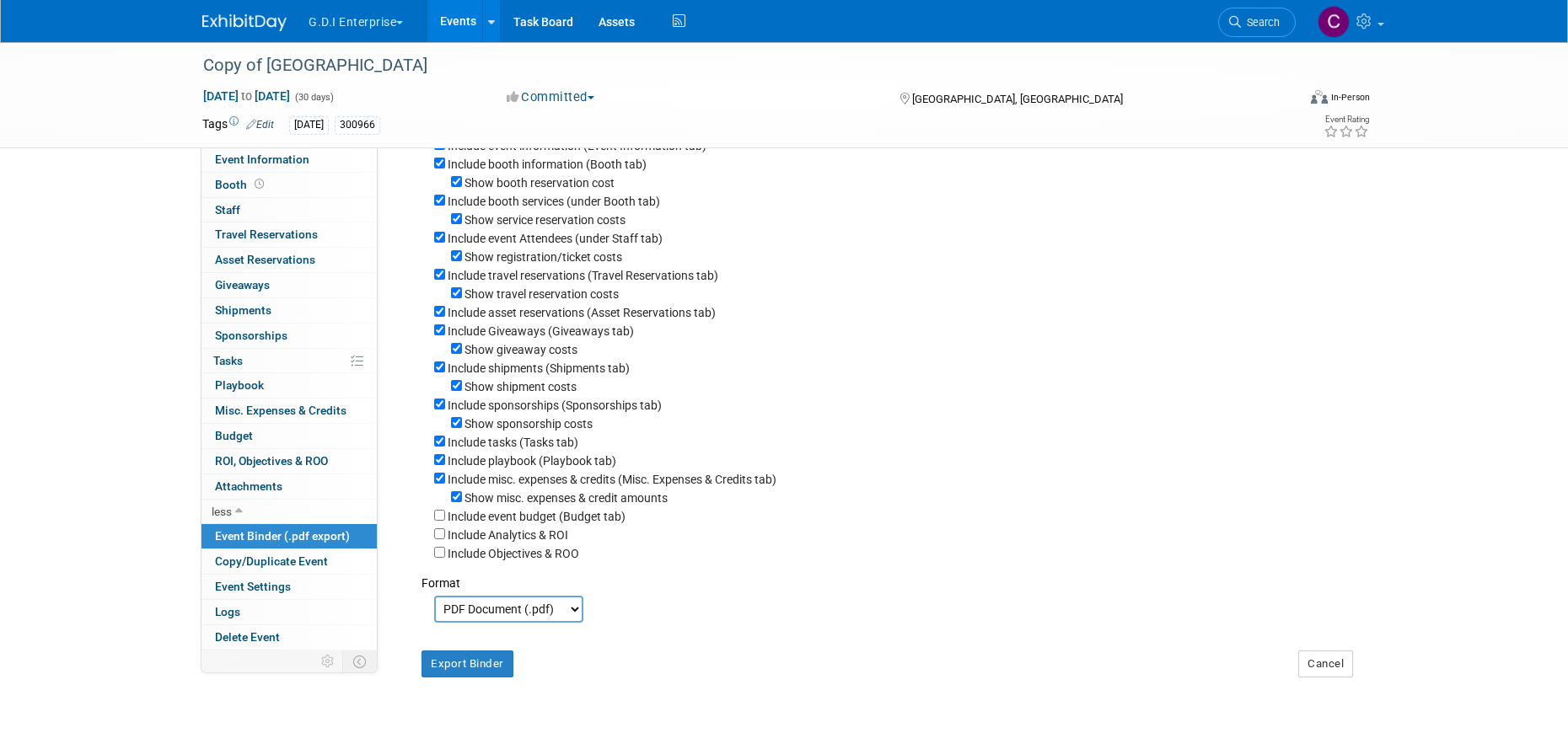
scroll to position [103, 0]
click at [255, 464] on span "ROI, Objectives & ROO 0" at bounding box center [271, 461] width 113 height 13
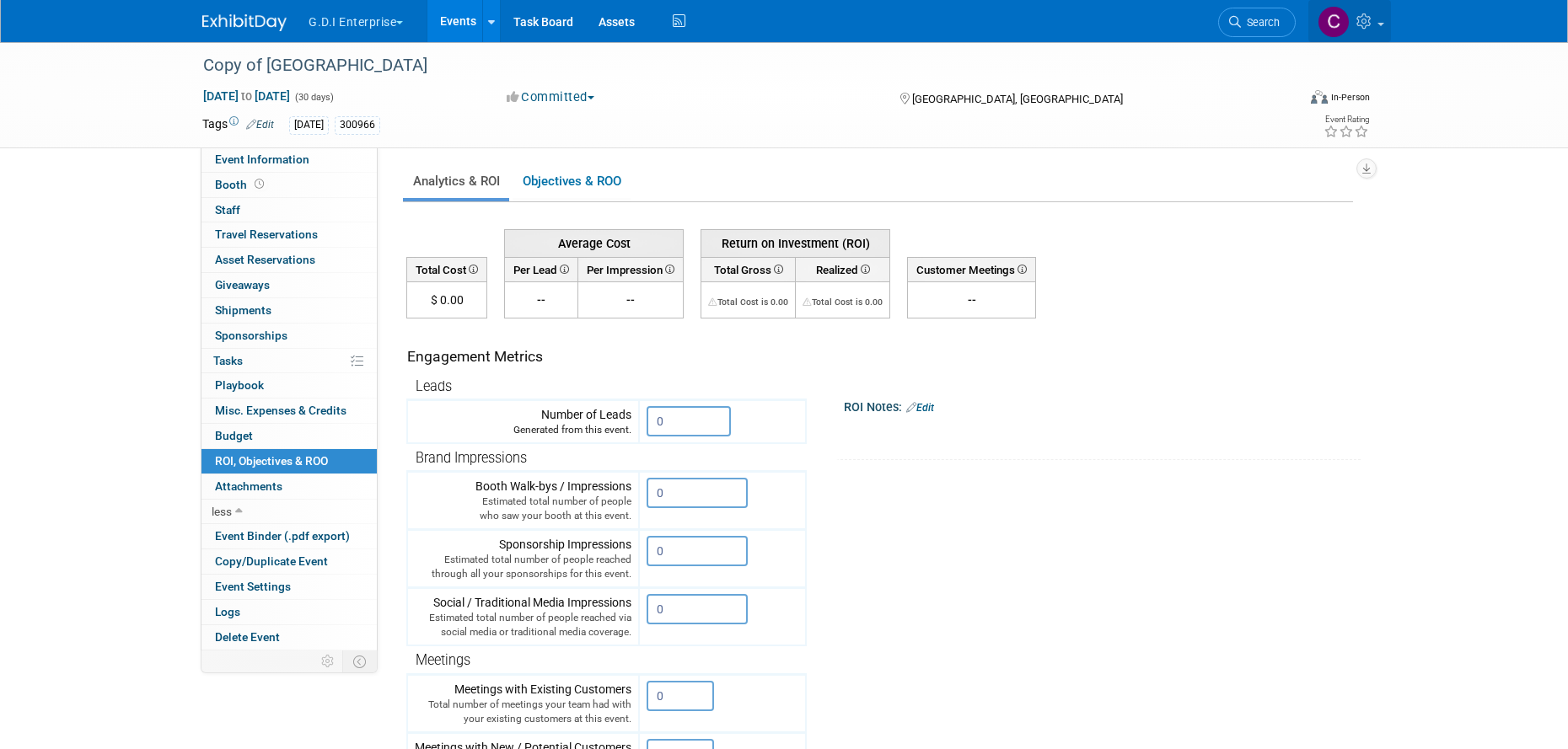
click at [1376, 22] on link at bounding box center [1350, 21] width 83 height 42
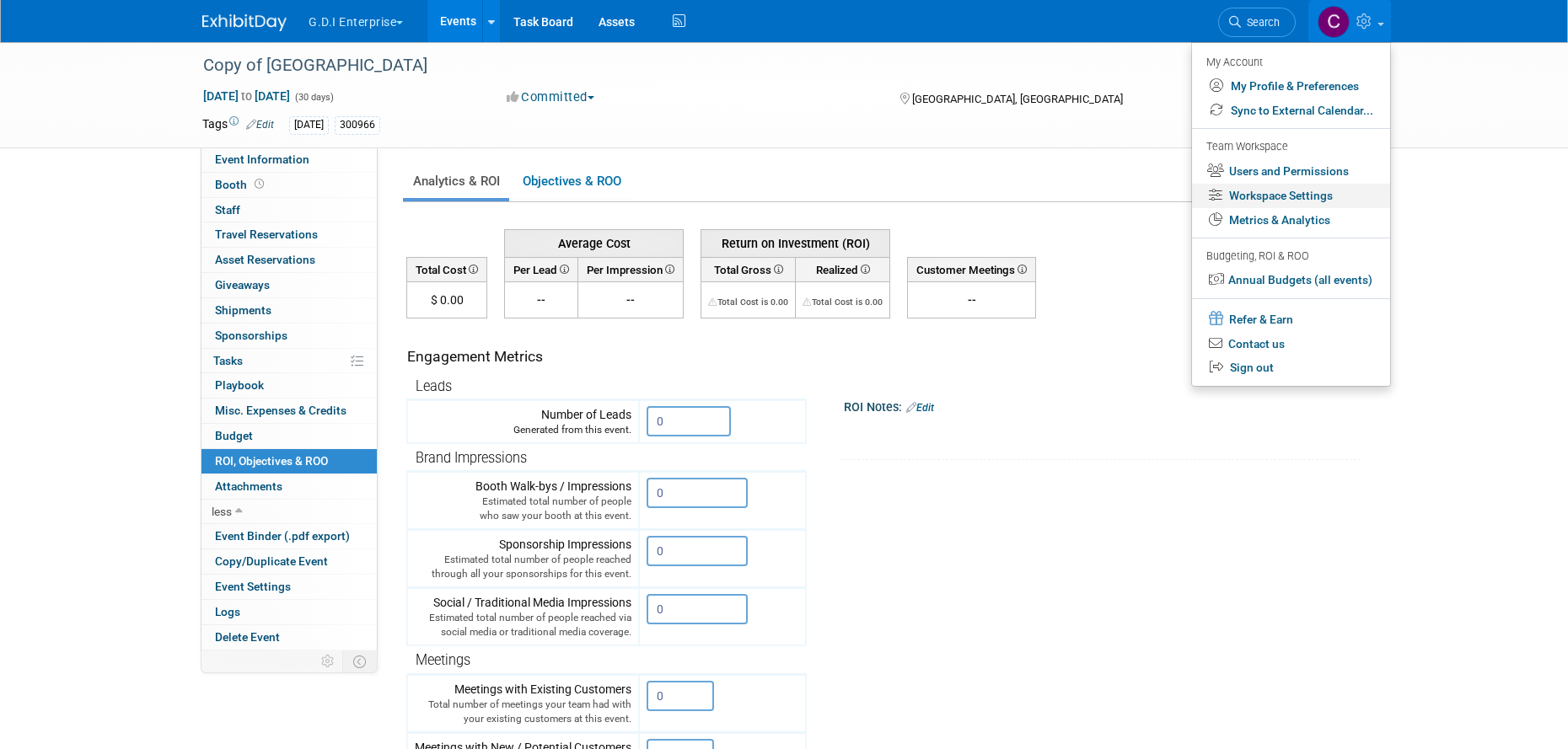
click at [1274, 197] on link "Workspace Settings" at bounding box center [1291, 196] width 198 height 24
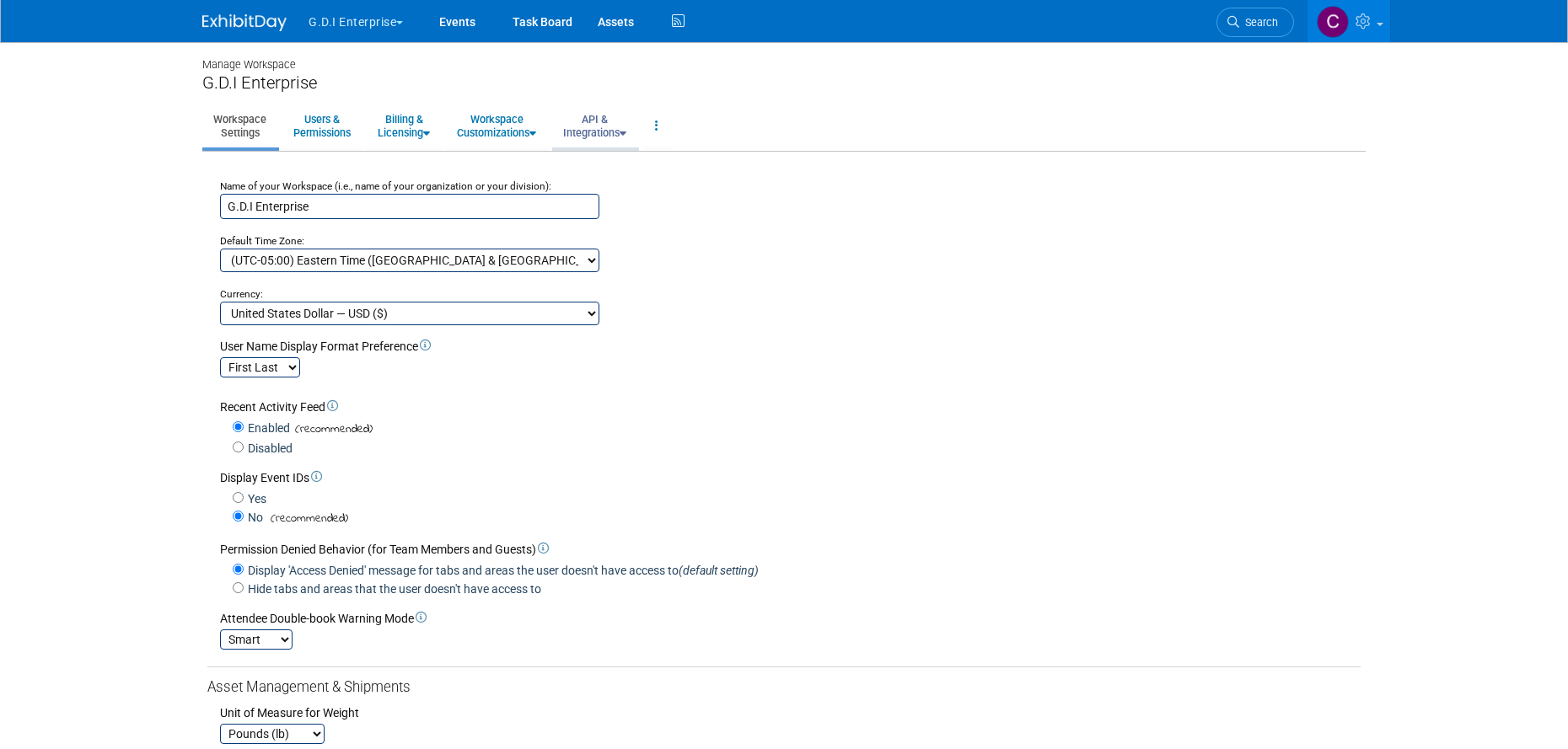
click at [621, 123] on link "API & Integrations" at bounding box center [595, 126] width 85 height 41
click at [611, 163] on link "API Access" at bounding box center [619, 164] width 133 height 25
